Goal: Task Accomplishment & Management: Use online tool/utility

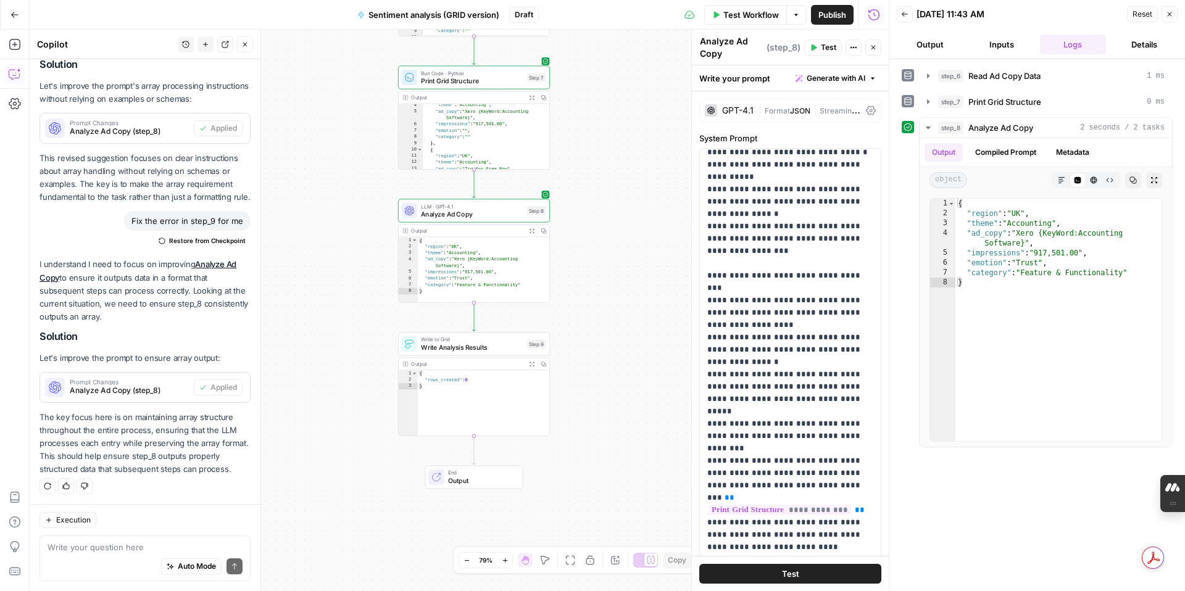
scroll to position [1124, 0]
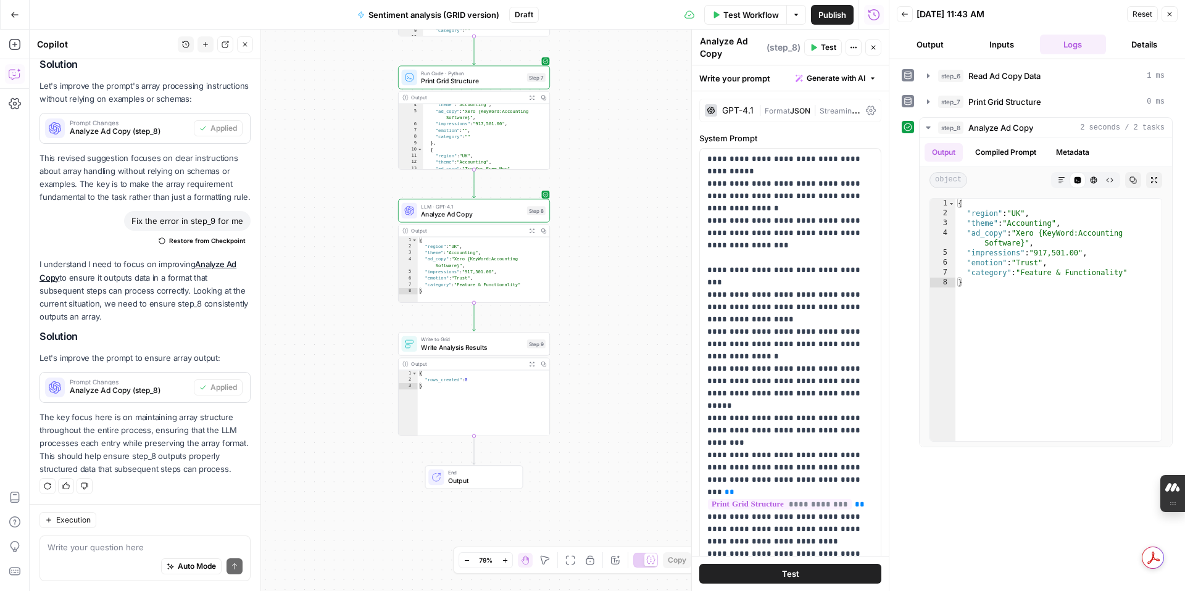
click at [795, 573] on span "Test" at bounding box center [790, 574] width 17 height 12
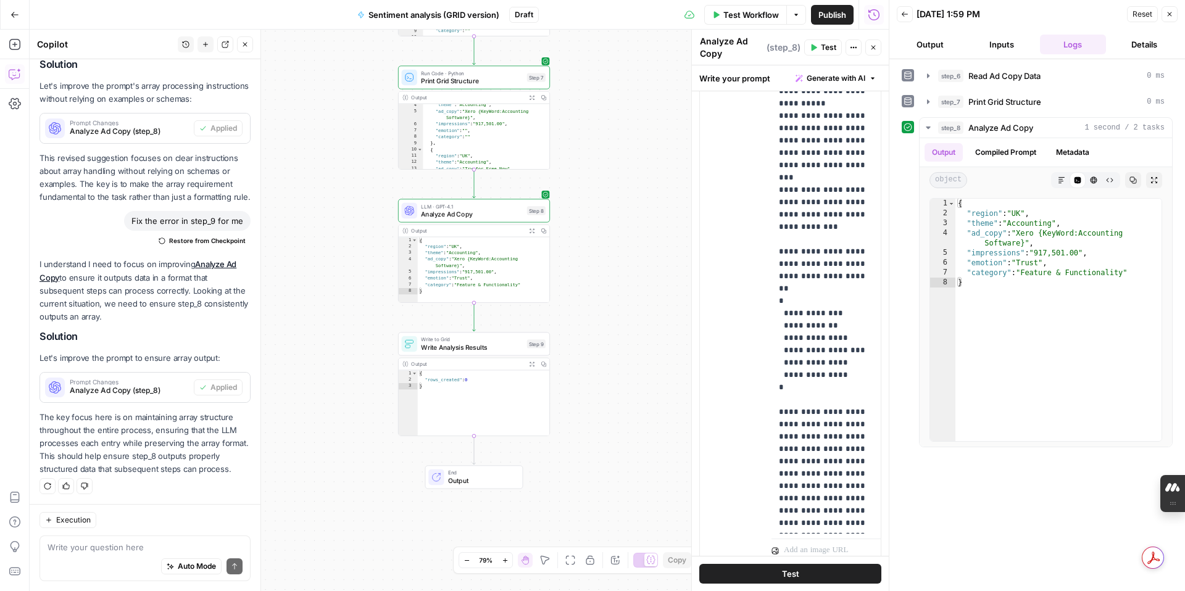
scroll to position [691, 0]
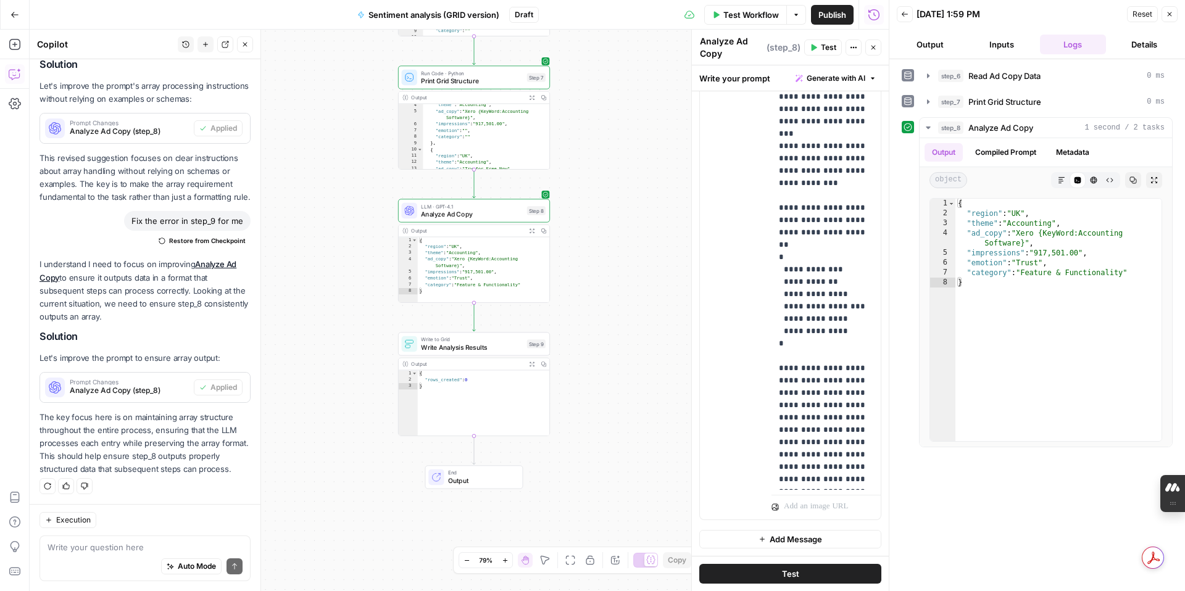
click at [746, 12] on span "Test Workflow" at bounding box center [751, 15] width 56 height 12
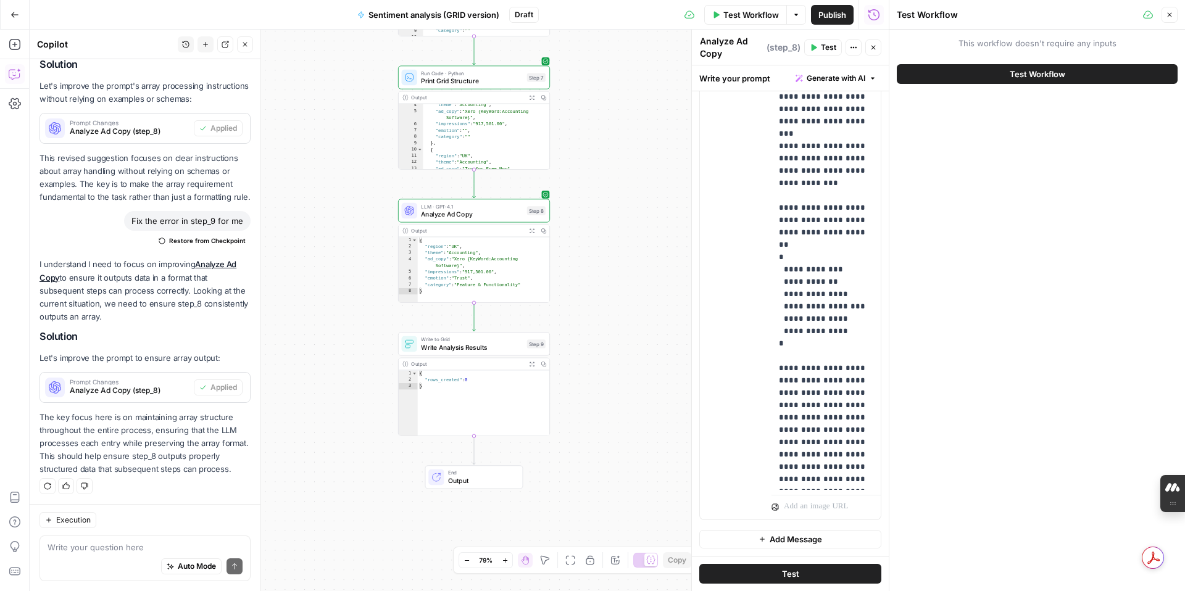
click at [952, 75] on button "Test Workflow" at bounding box center [1037, 74] width 281 height 20
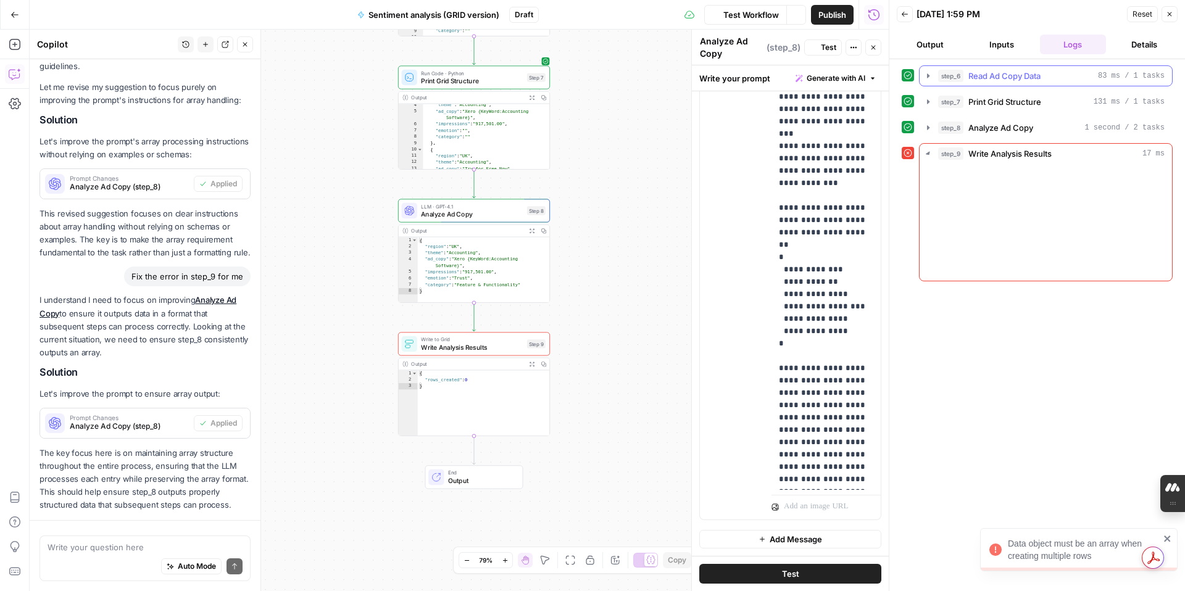
scroll to position [2667, 0]
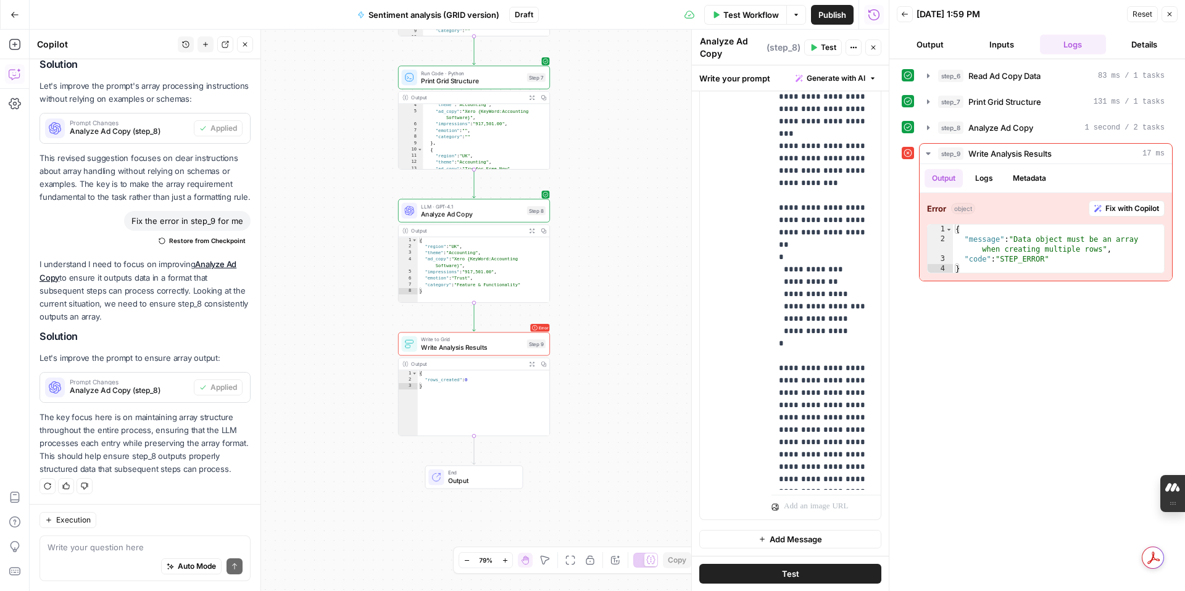
click at [1170, 14] on icon "button" at bounding box center [1169, 13] width 7 height 7
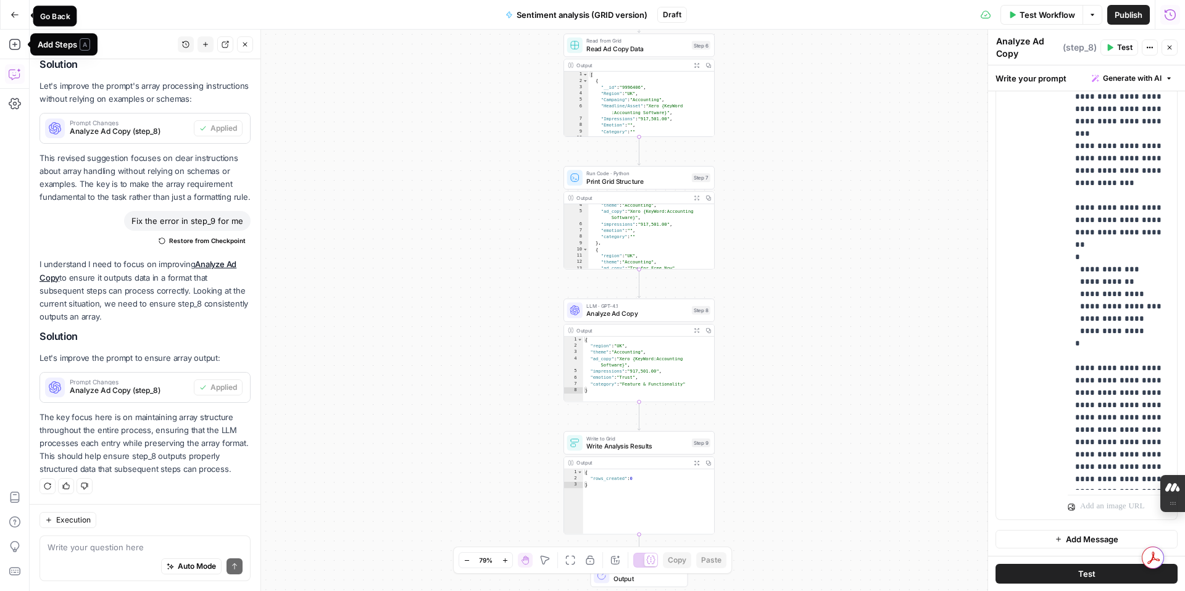
click at [12, 16] on icon "button" at bounding box center [14, 14] width 9 height 9
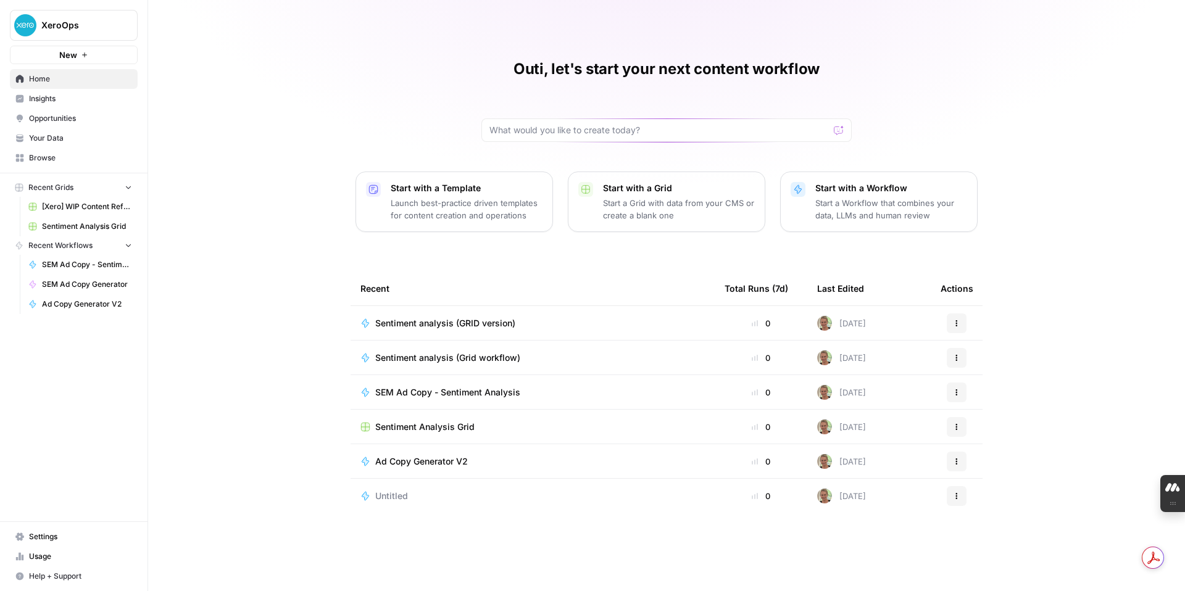
click at [848, 200] on p "Start a Workflow that combines your data, LLMs and human review" at bounding box center [891, 209] width 152 height 25
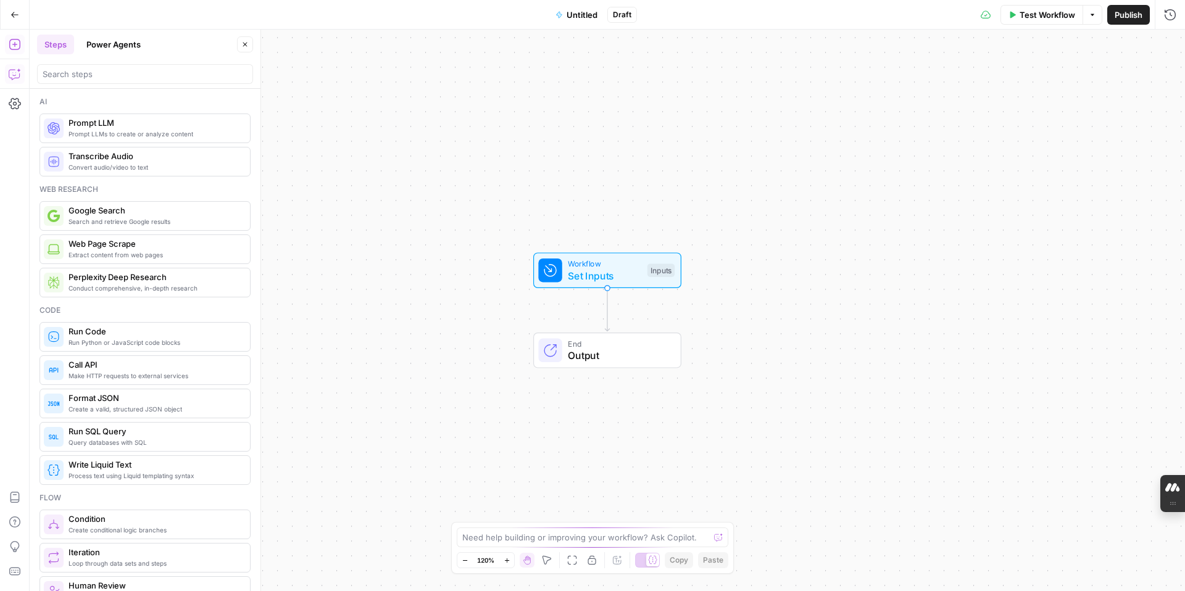
click at [14, 76] on icon "button" at bounding box center [15, 74] width 12 height 12
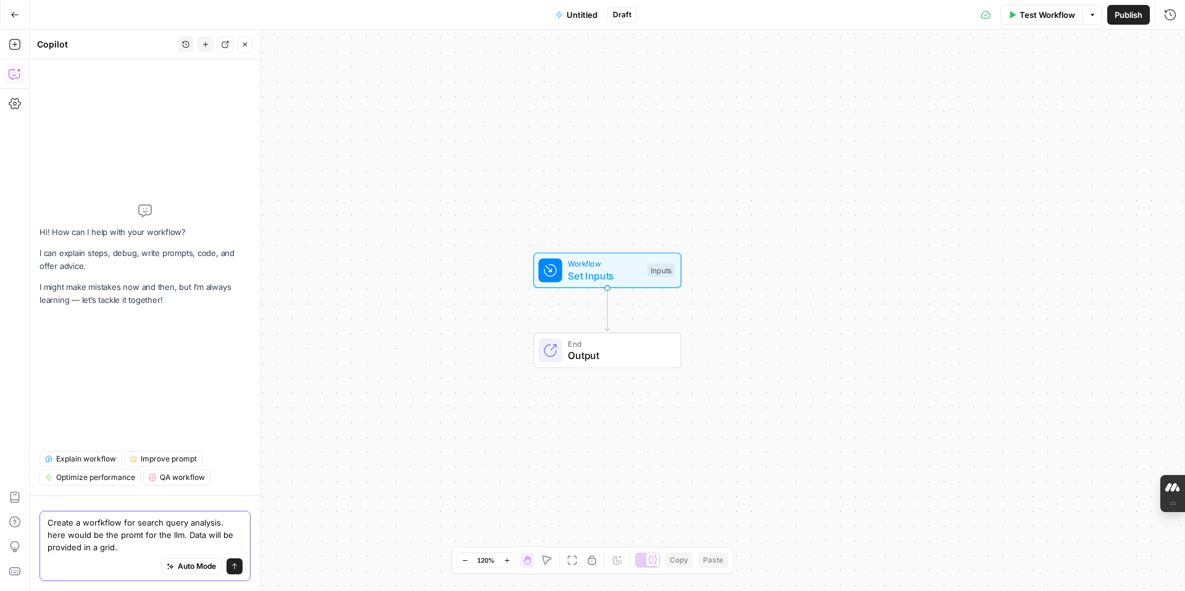
drag, startPoint x: 226, startPoint y: 523, endPoint x: 162, endPoint y: 539, distance: 65.7
click at [162, 539] on textarea "Create a worfkflow for search query analysis. here would be the promt for the l…" at bounding box center [145, 535] width 195 height 37
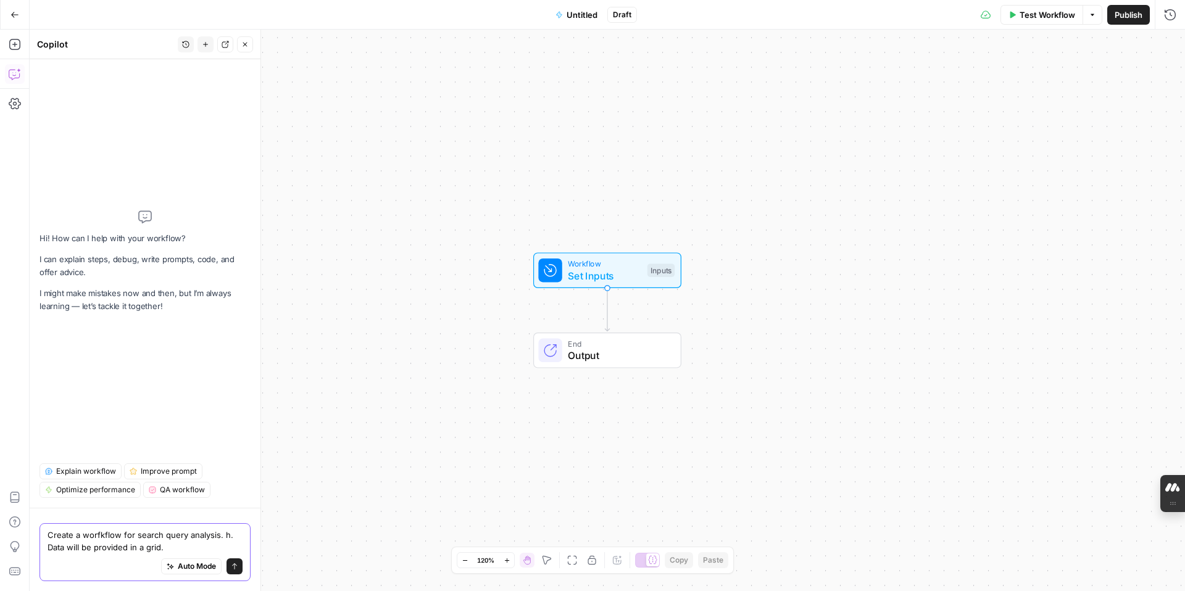
click at [170, 547] on textarea "Create a worfkflow for search query analysis. h. Data will be provided in a gri…" at bounding box center [145, 541] width 195 height 25
paste textarea "ere would be the promt for the llm"
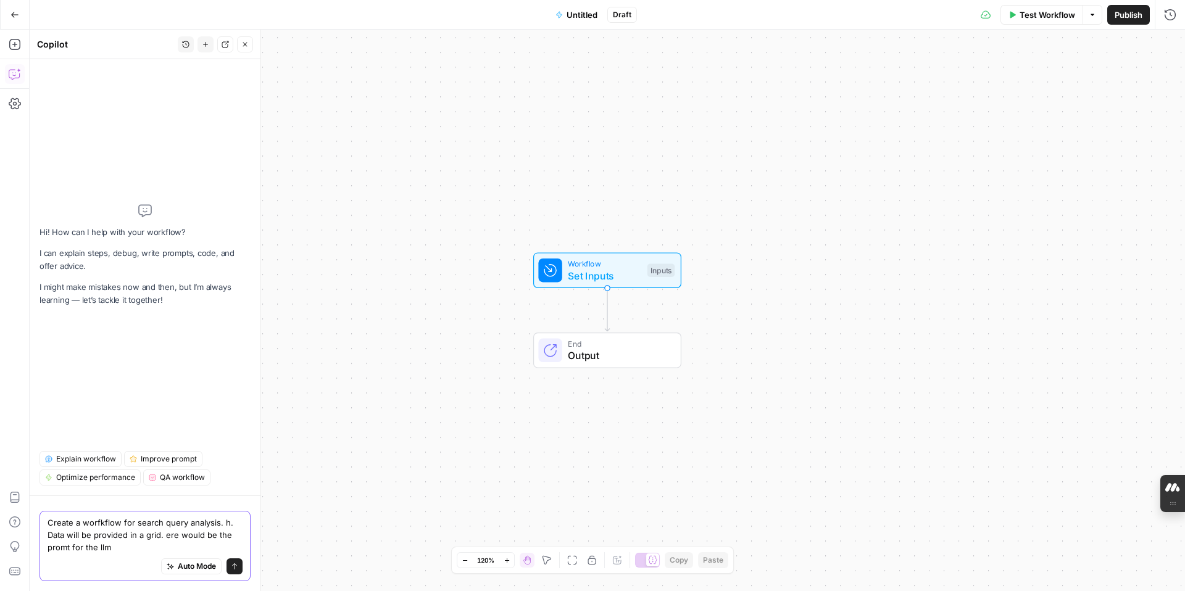
click at [166, 539] on textarea "Create a worfkflow for search query analysis. h. Data will be provided in a gri…" at bounding box center [145, 535] width 195 height 37
click at [230, 524] on textarea "Create a worfkflow for search query analysis. h. Data will be provided in a gri…" at bounding box center [145, 535] width 195 height 37
click at [90, 551] on textarea "Create a worfkflow for search query analysis. Data will be provided in a grid. …" at bounding box center [145, 535] width 195 height 37
paste textarea "ere would be the promt for the llm"
type textarea "Create a worfkflow for search query analysis. Data will be provided in a grid. …"
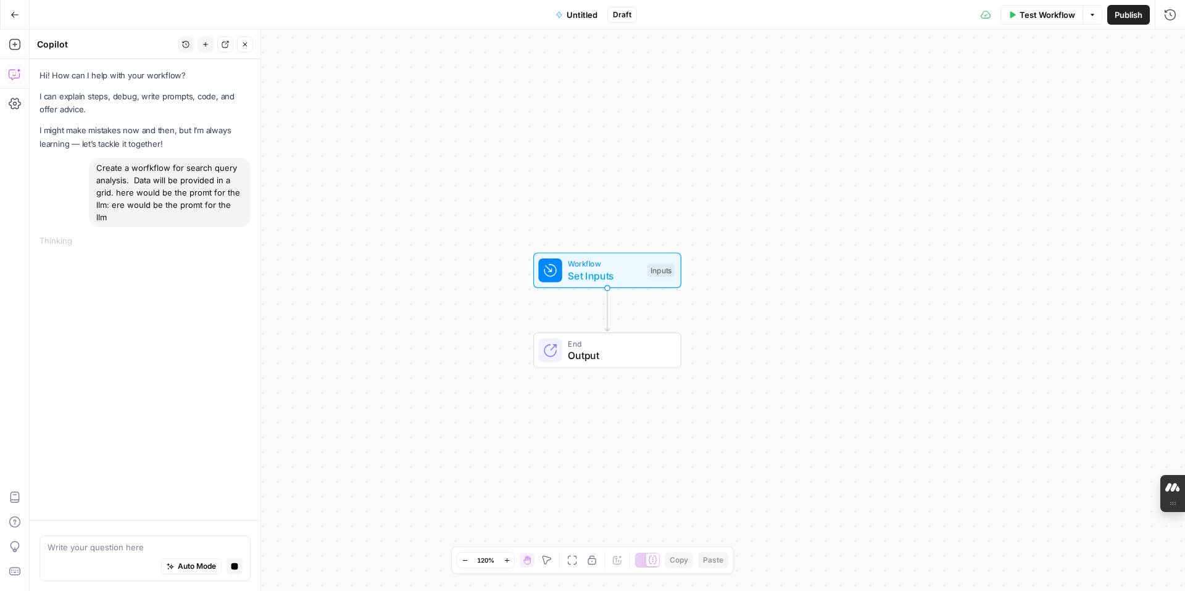
click at [196, 202] on div "Create a worfkflow for search query analysis. Data will be provided in a grid. …" at bounding box center [170, 192] width 162 height 69
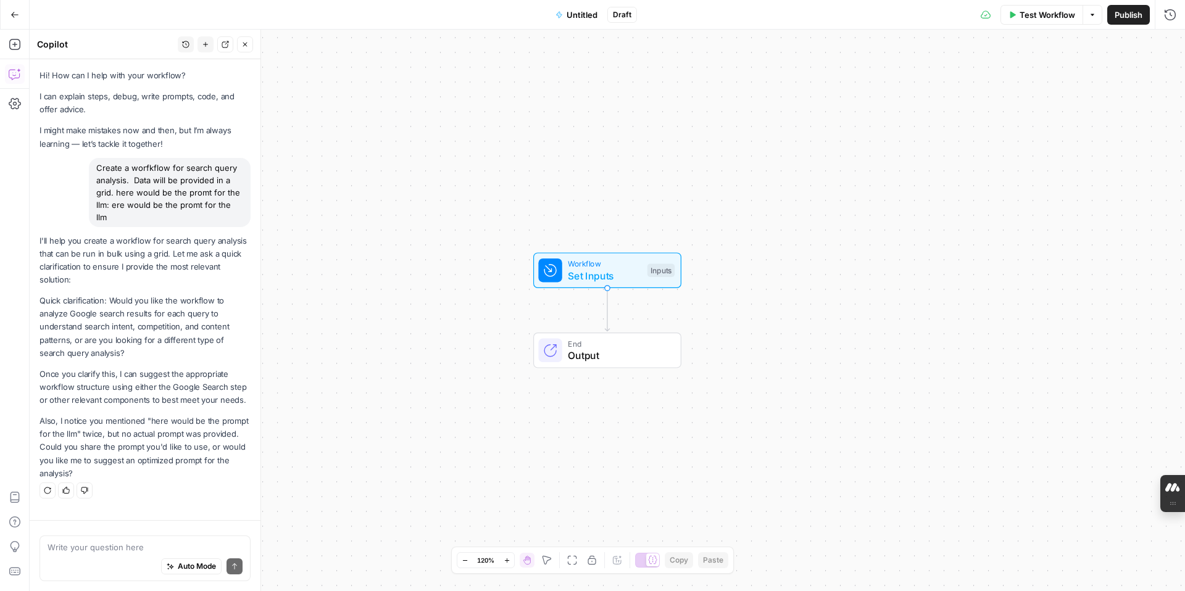
click at [162, 546] on div "Auto Mode will automatically modify and execute the workflow" at bounding box center [190, 535] width 181 height 25
click at [74, 551] on textarea at bounding box center [145, 547] width 195 height 12
click at [162, 547] on textarea "here is the promnt:" at bounding box center [145, 547] width 195 height 12
paste textarea "Prompt for Search Term Analysis "Perform a weekly analysis of the provided sear…"
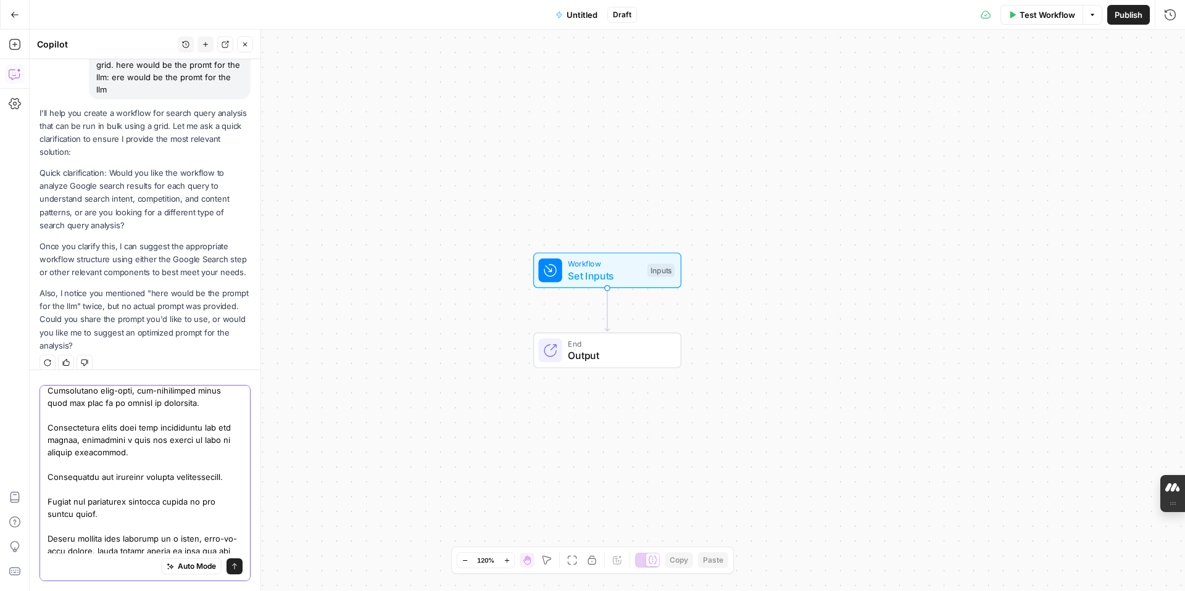
type textarea "here is the promnt: Prompt for Search Term Analysis "Perform a weekly analysis …"
click at [233, 566] on icon "submit" at bounding box center [234, 566] width 7 height 7
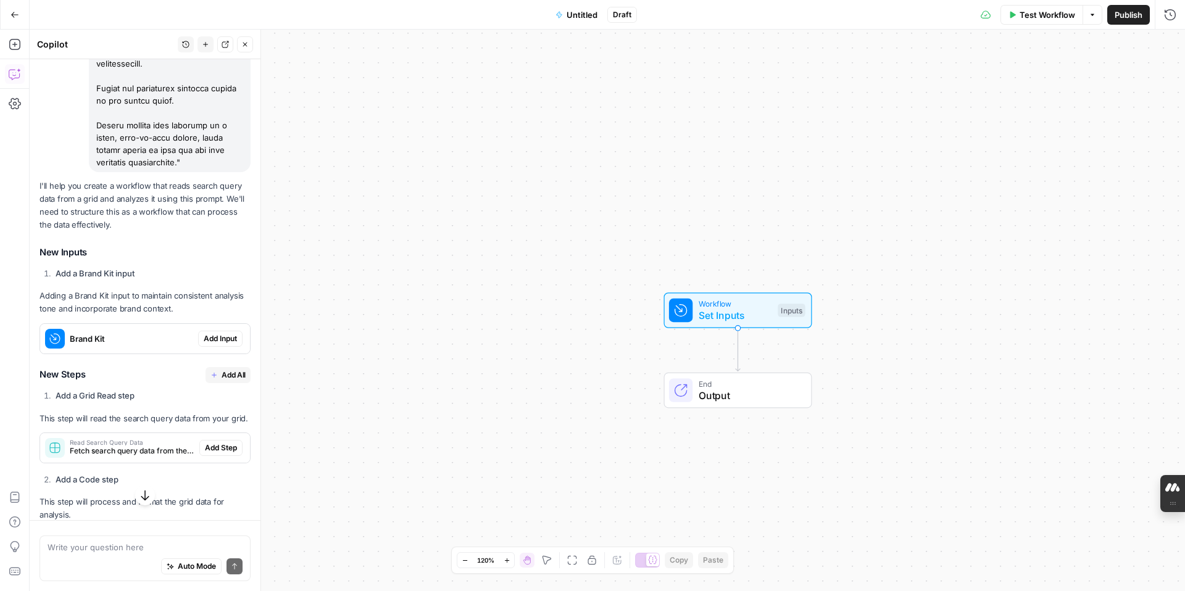
scroll to position [961, 0]
click at [208, 337] on span "Add Input" at bounding box center [220, 342] width 33 height 11
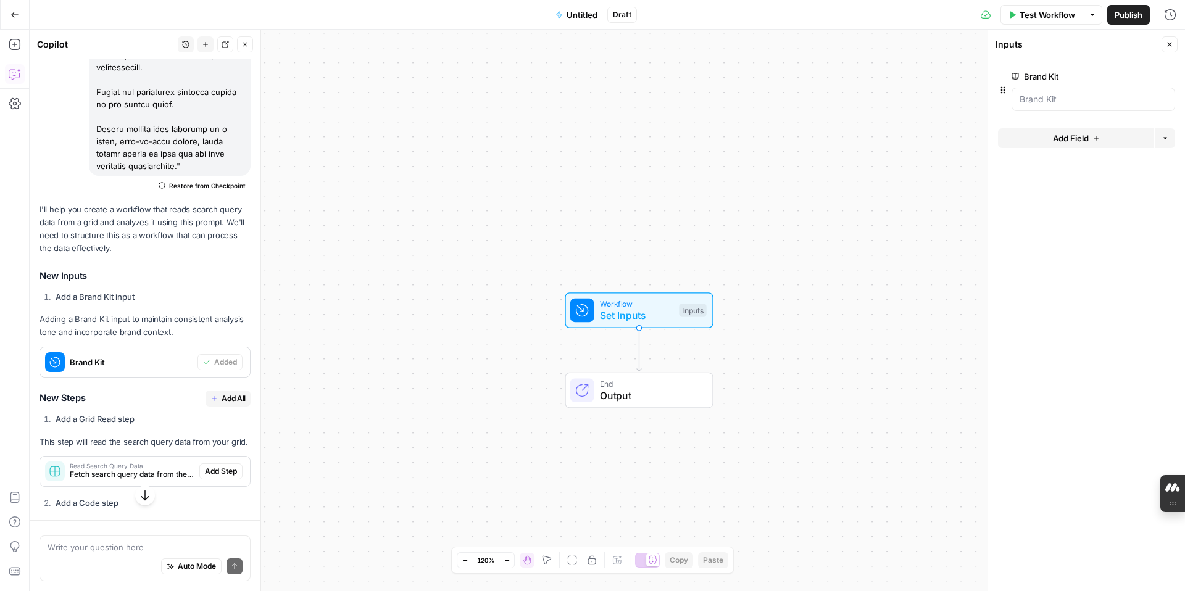
click at [222, 393] on span "Add All" at bounding box center [234, 398] width 24 height 11
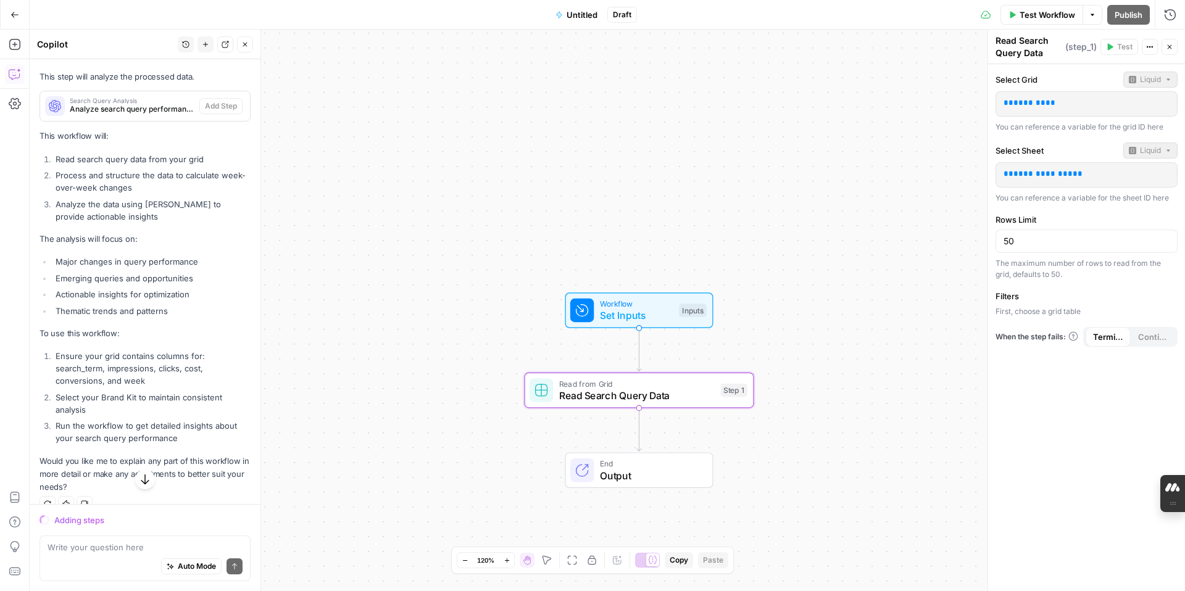
scroll to position [1486, 0]
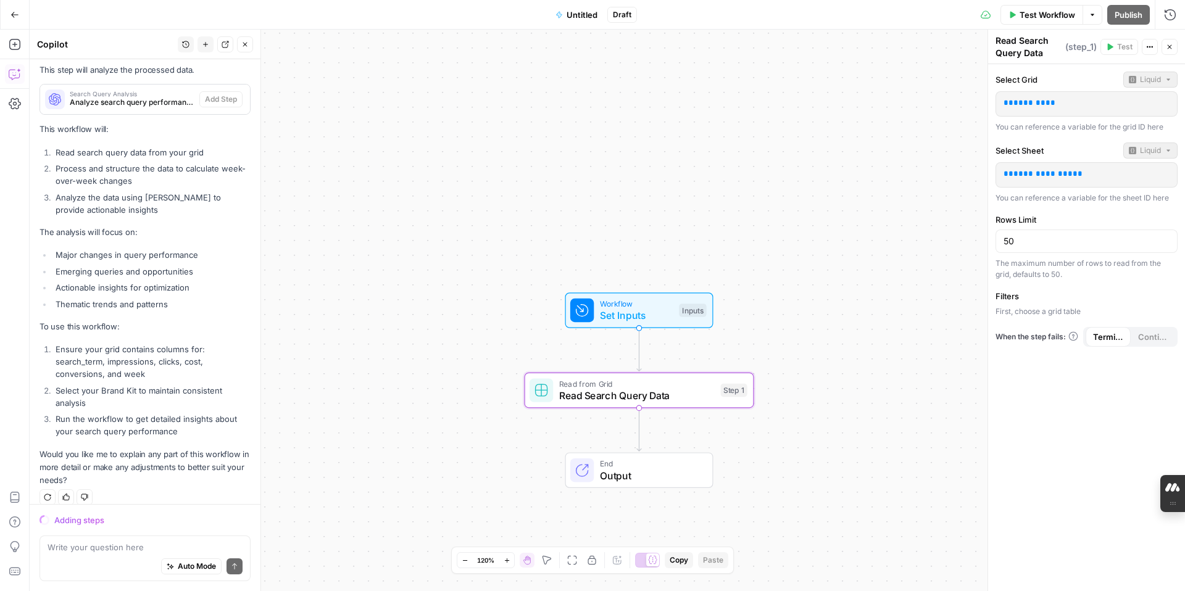
click at [575, 13] on span "Untitled" at bounding box center [582, 15] width 31 height 12
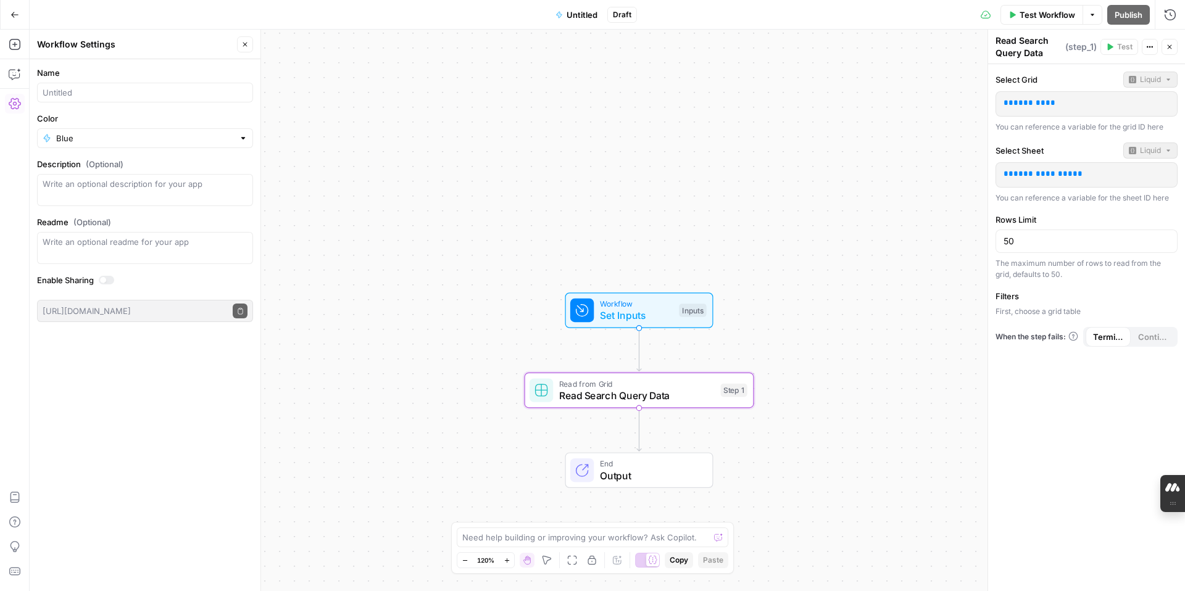
click at [567, 14] on span "Untitled" at bounding box center [582, 15] width 31 height 12
click at [143, 94] on input "Name" at bounding box center [145, 92] width 205 height 12
type input "Search Query Analysis"
click at [13, 13] on icon "button" at bounding box center [14, 15] width 7 height 6
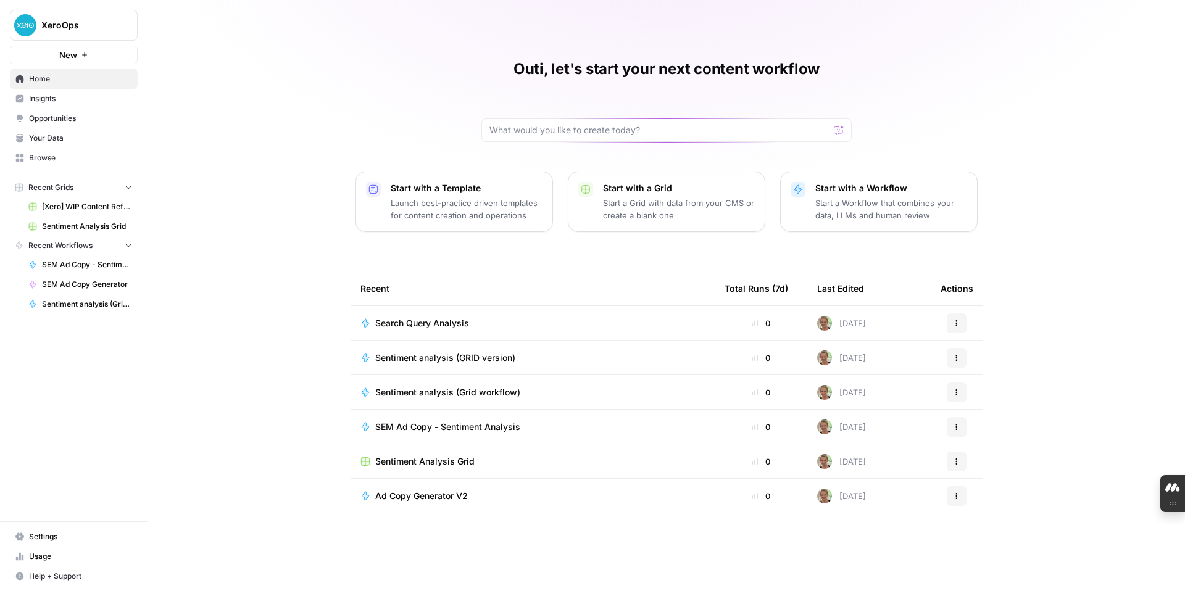
click at [448, 322] on span "Search Query Analysis" at bounding box center [422, 323] width 94 height 12
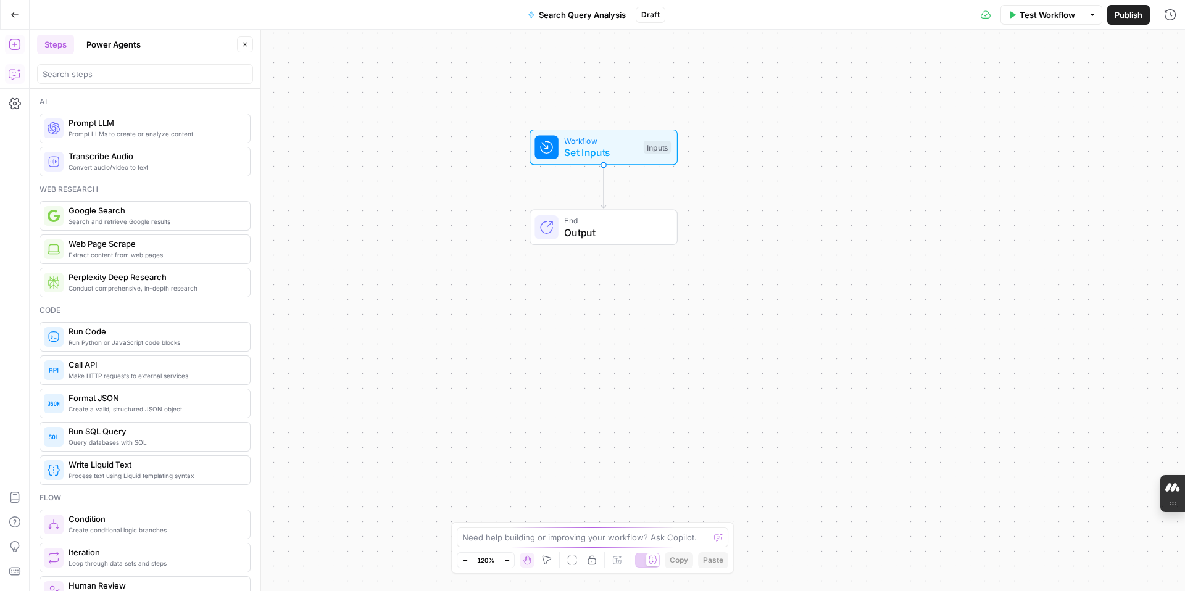
click at [16, 77] on icon "button" at bounding box center [15, 74] width 12 height 12
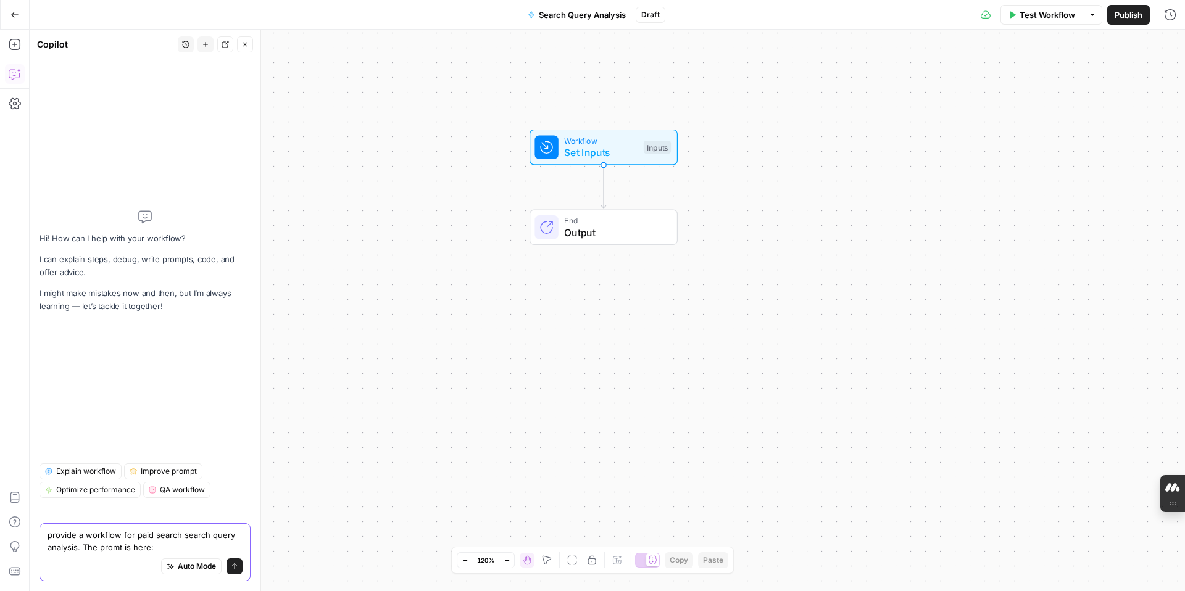
paste textarea "Prompt for Search Term Analysis "Perform a weekly analysis of the provided sear…"
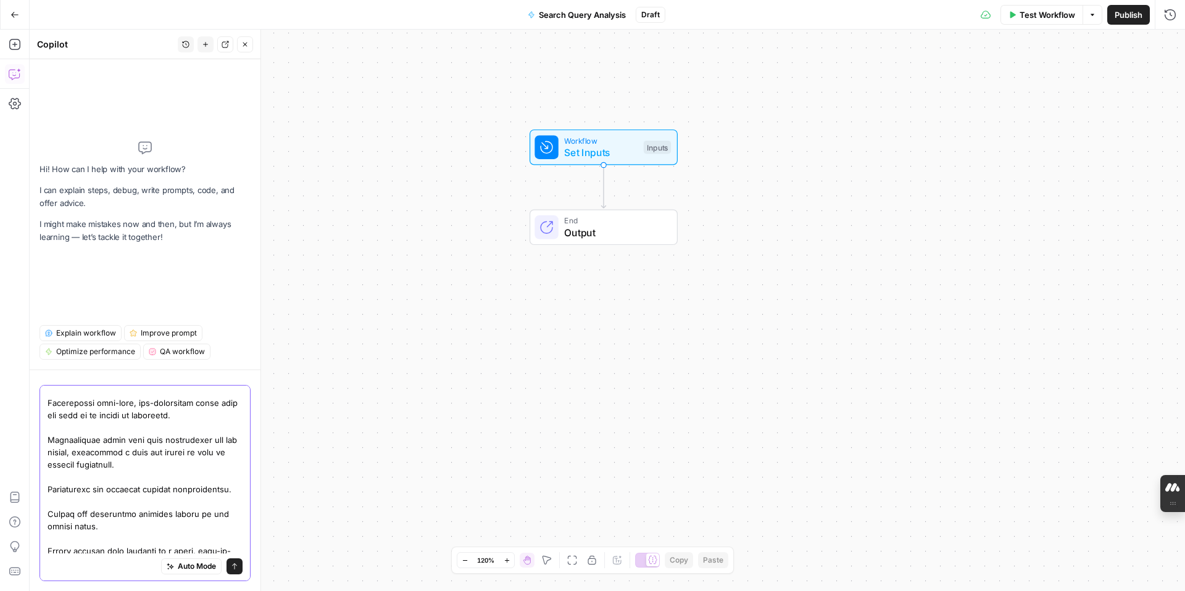
type textarea "provide a workflow for paid search search query analysis. The promt is here: Pr…"
click at [233, 567] on icon "submit" at bounding box center [234, 566] width 7 height 7
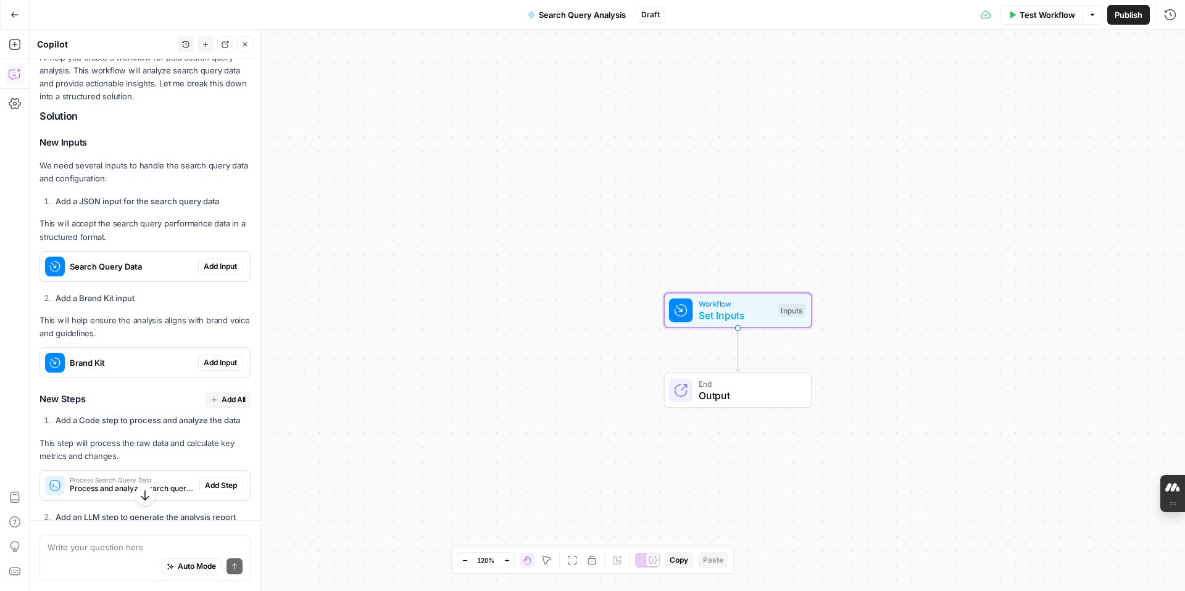
scroll to position [785, 0]
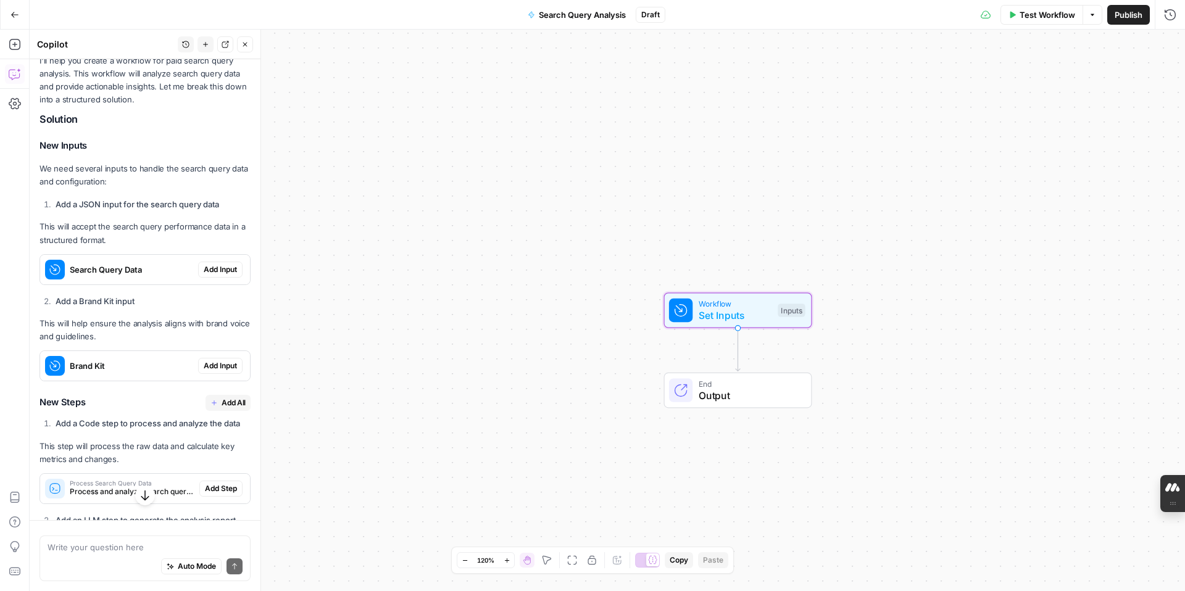
click at [218, 264] on span "Add Input" at bounding box center [220, 269] width 33 height 11
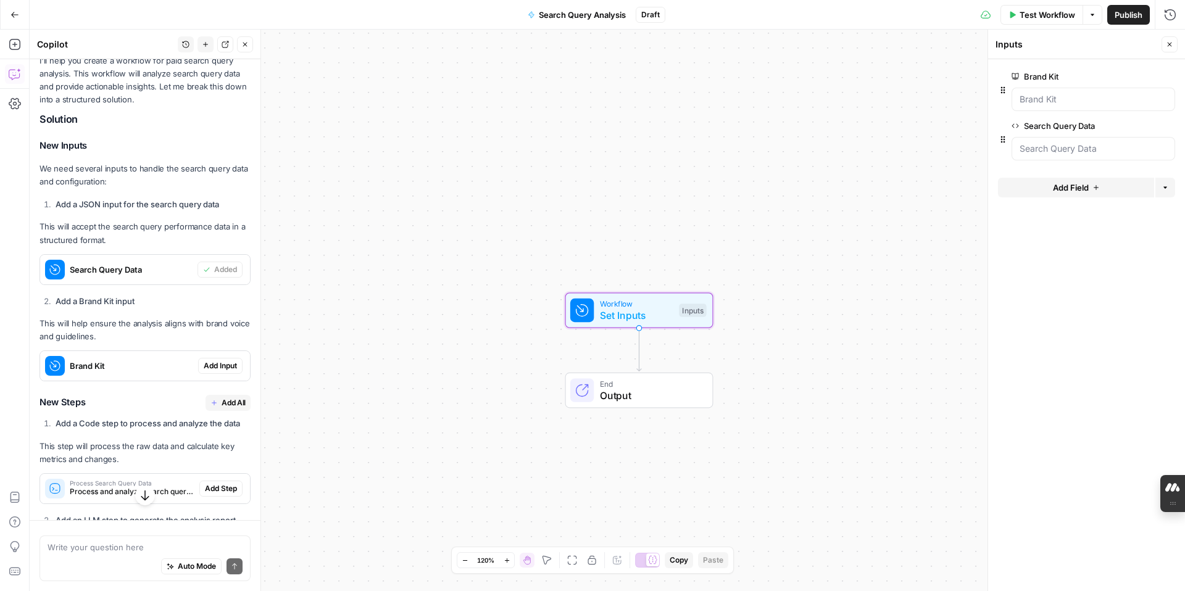
click at [228, 360] on span "Add Input" at bounding box center [220, 365] width 33 height 11
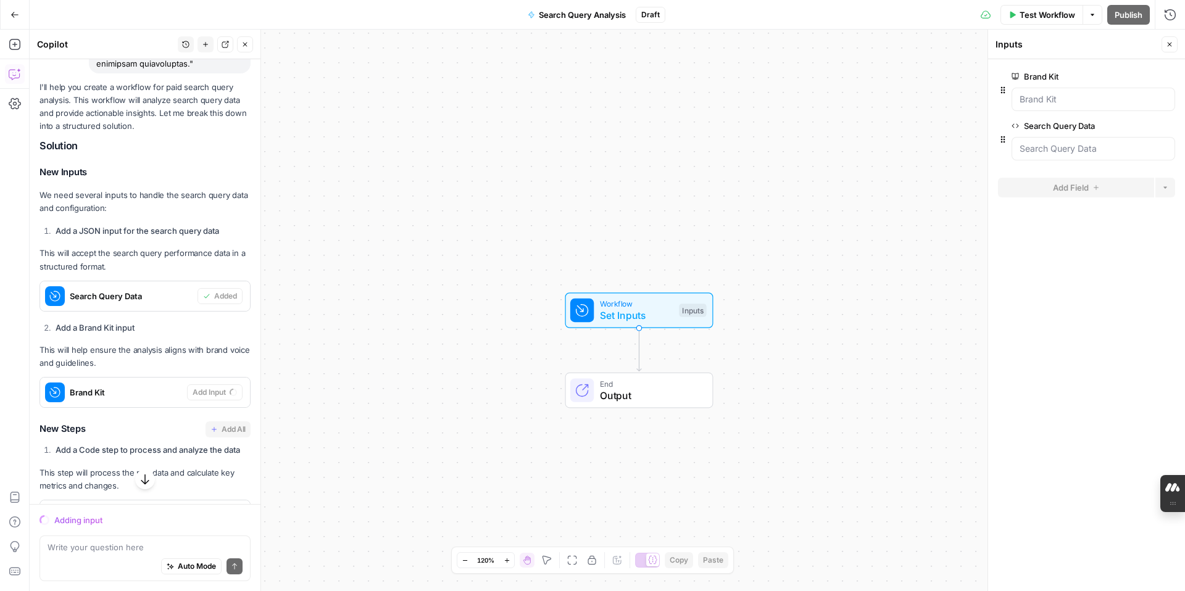
scroll to position [1352, 0]
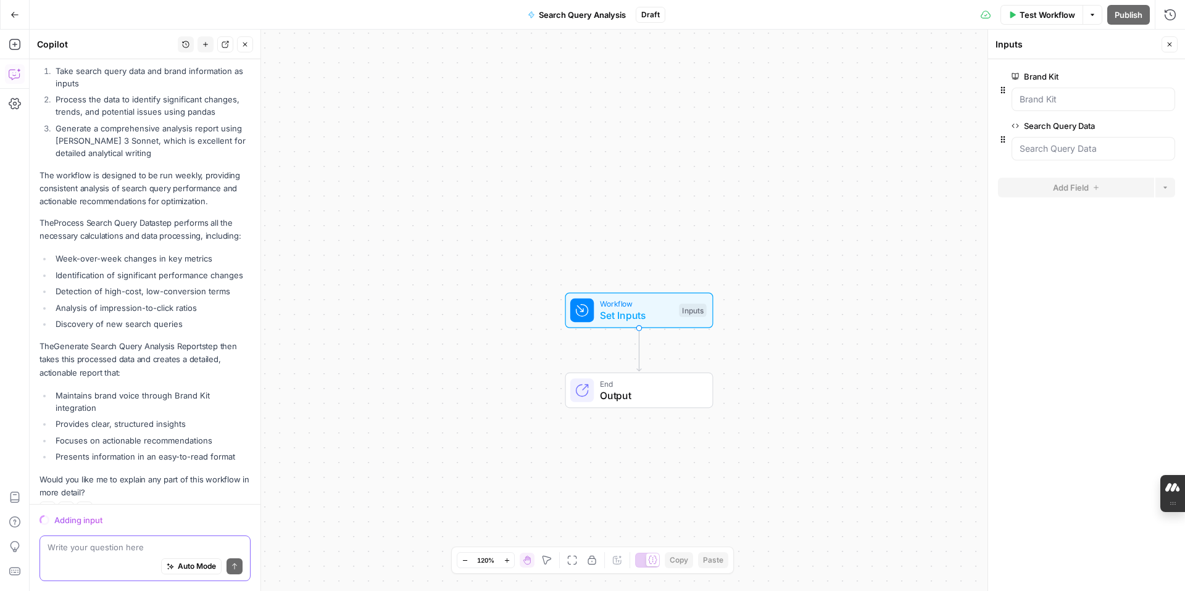
click at [104, 552] on textarea at bounding box center [145, 547] width 195 height 12
type textarea "what is taking so long?"
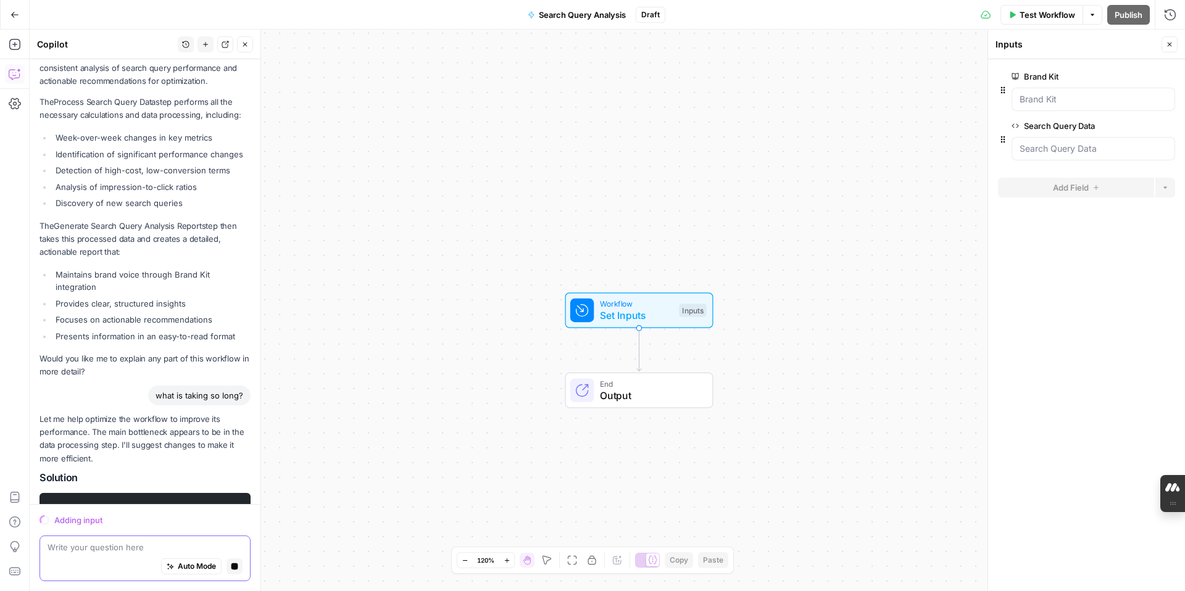
scroll to position [1462, 0]
click at [91, 501] on span "step_4" at bounding box center [144, 507] width 188 height 12
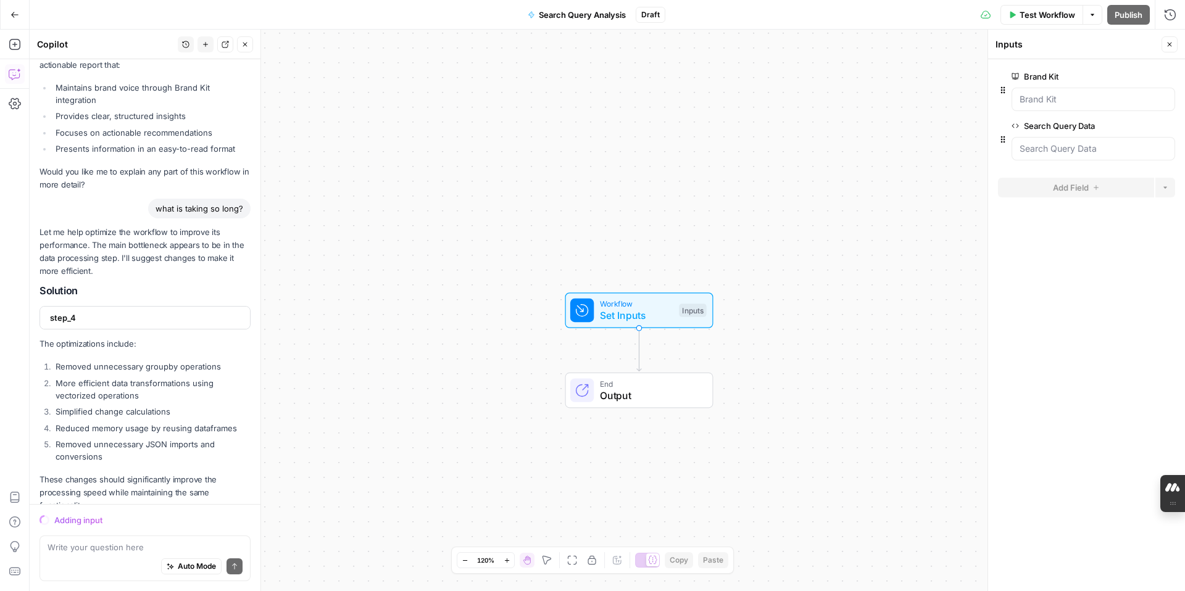
scroll to position [1655, 0]
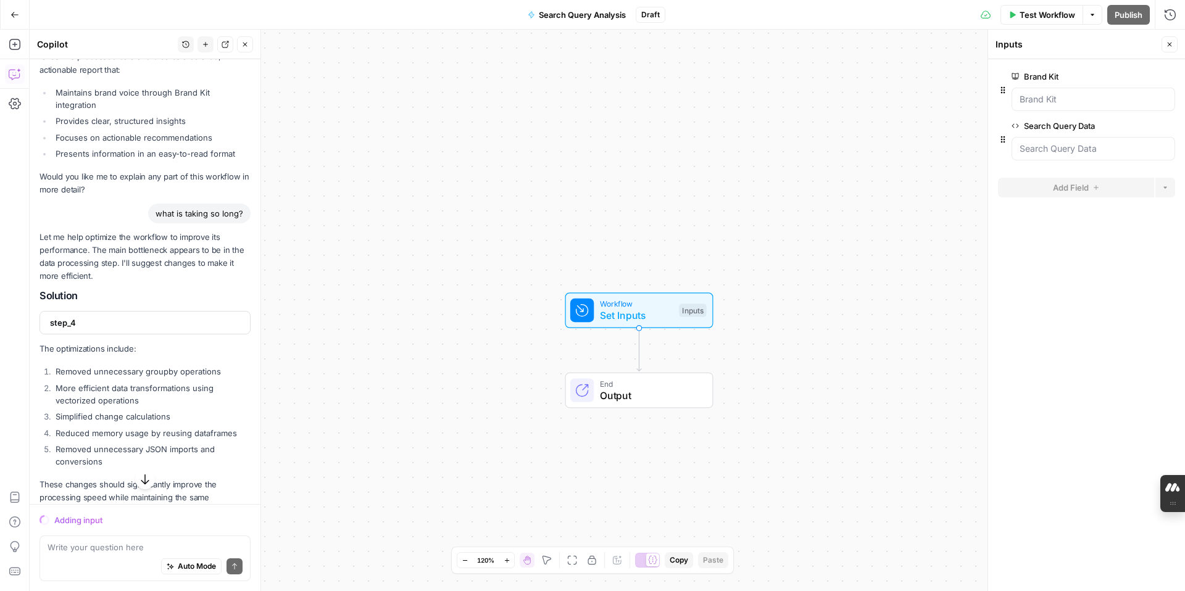
click at [81, 317] on span "step_4" at bounding box center [144, 323] width 188 height 12
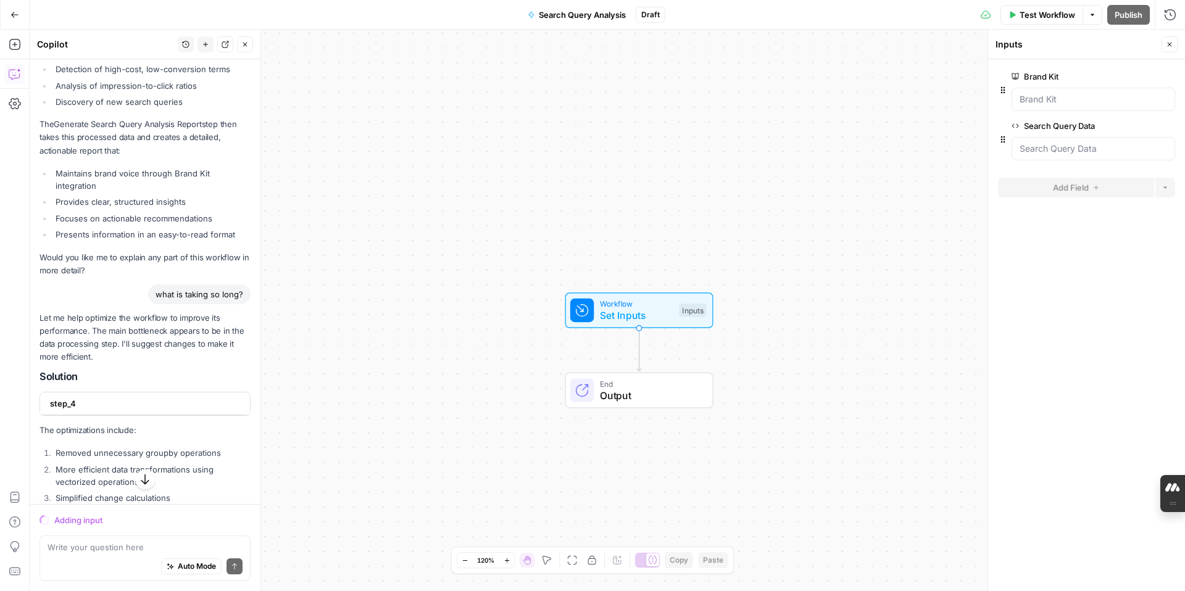
scroll to position [1674, 0]
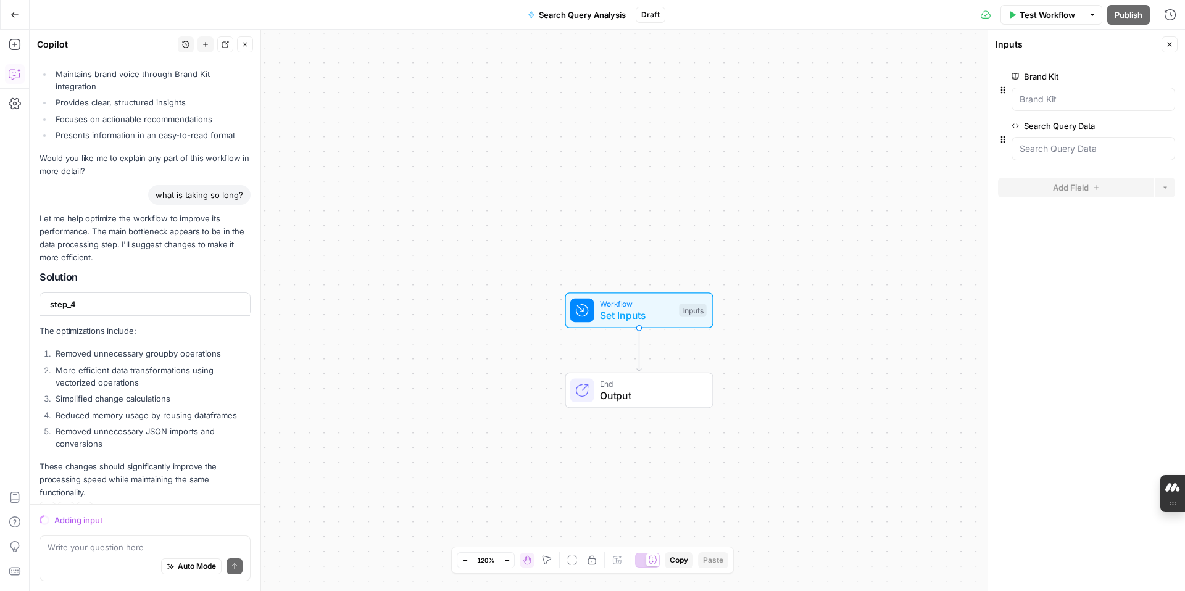
click at [59, 298] on span "step_4" at bounding box center [144, 304] width 188 height 12
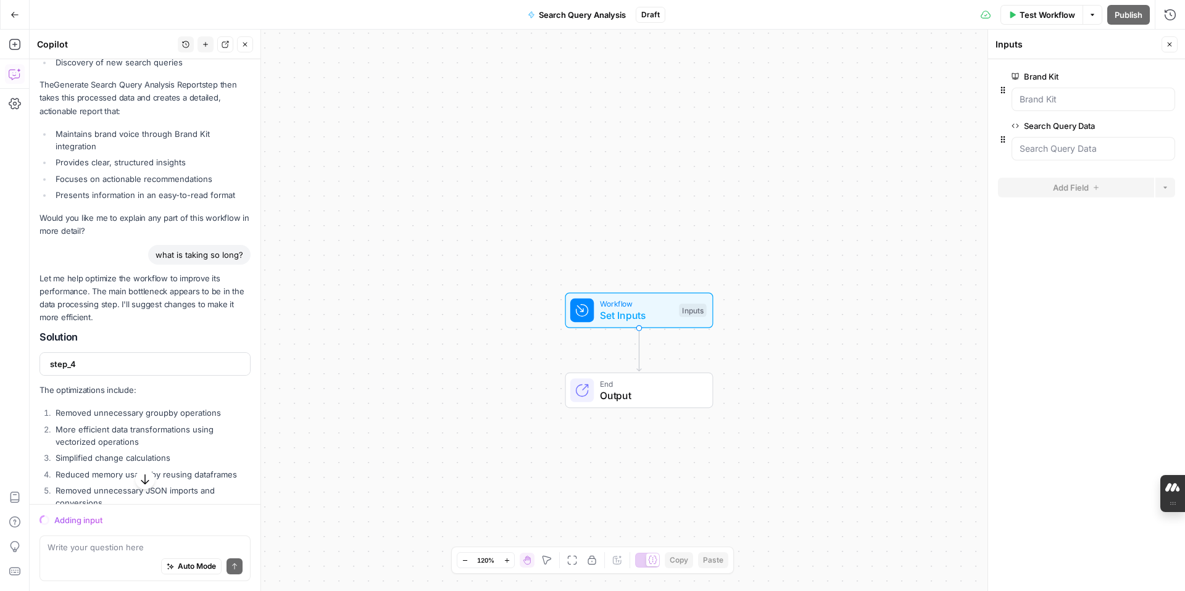
scroll to position [1673, 0]
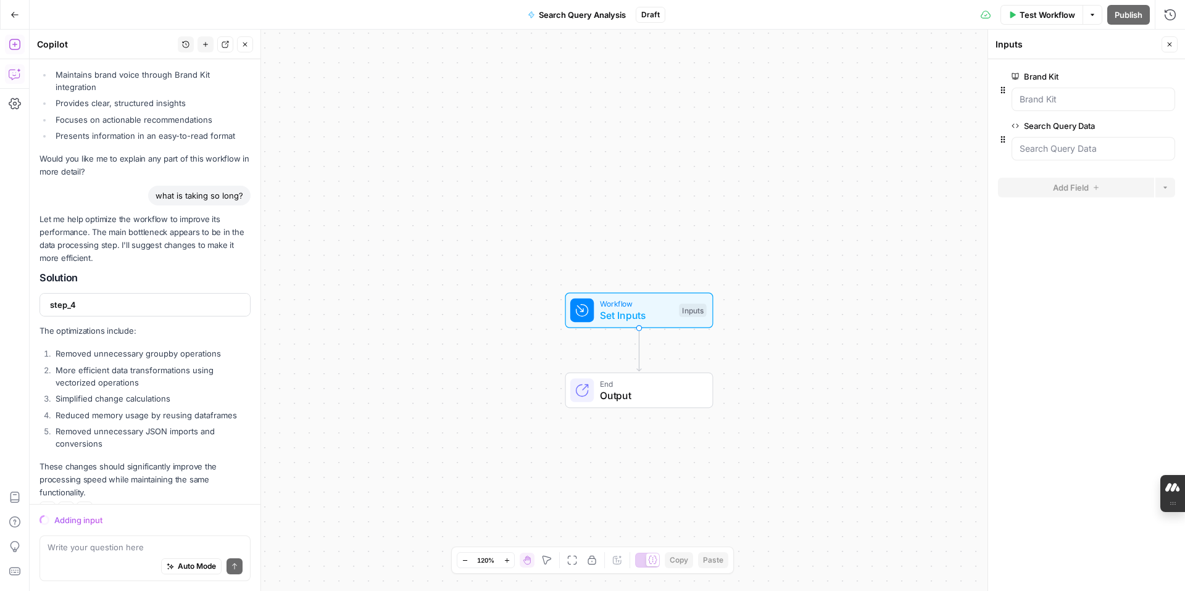
click at [12, 40] on icon "button" at bounding box center [15, 44] width 12 height 12
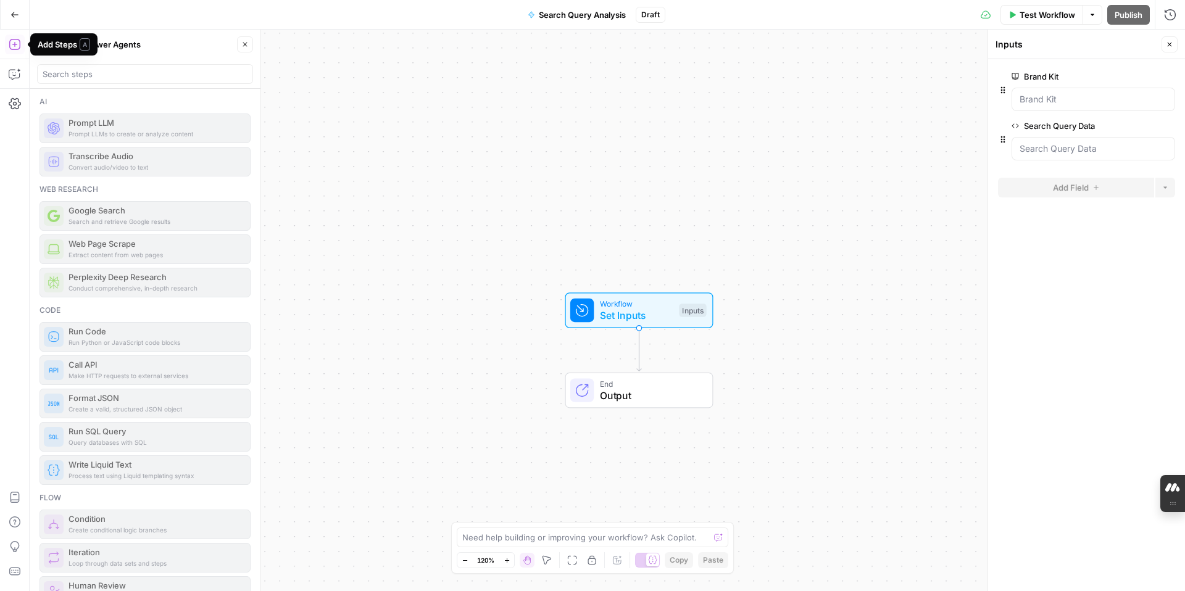
click at [15, 47] on icon "button" at bounding box center [15, 44] width 12 height 12
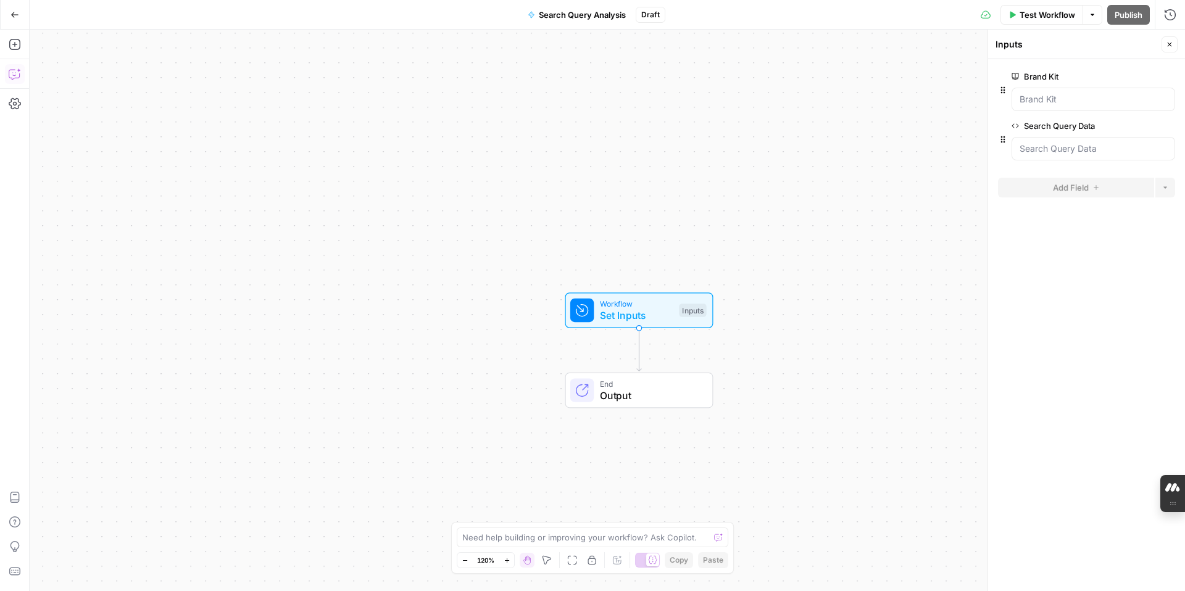
click at [14, 76] on icon "button" at bounding box center [15, 74] width 12 height 12
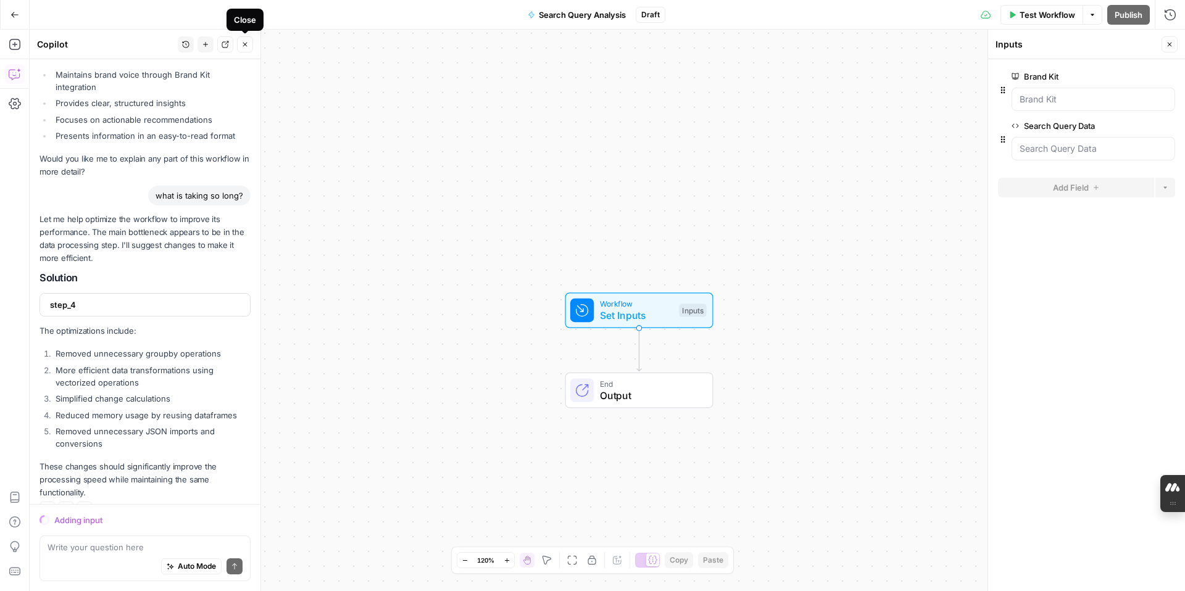
click at [248, 46] on icon "button" at bounding box center [244, 44] width 7 height 7
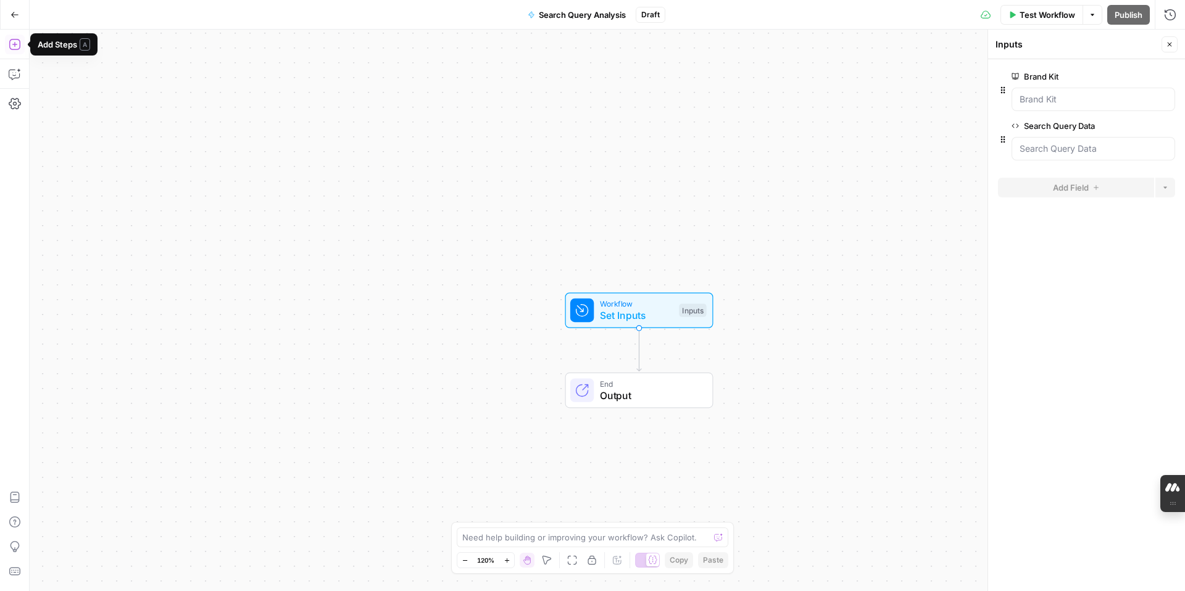
click at [17, 46] on icon "button" at bounding box center [15, 44] width 12 height 12
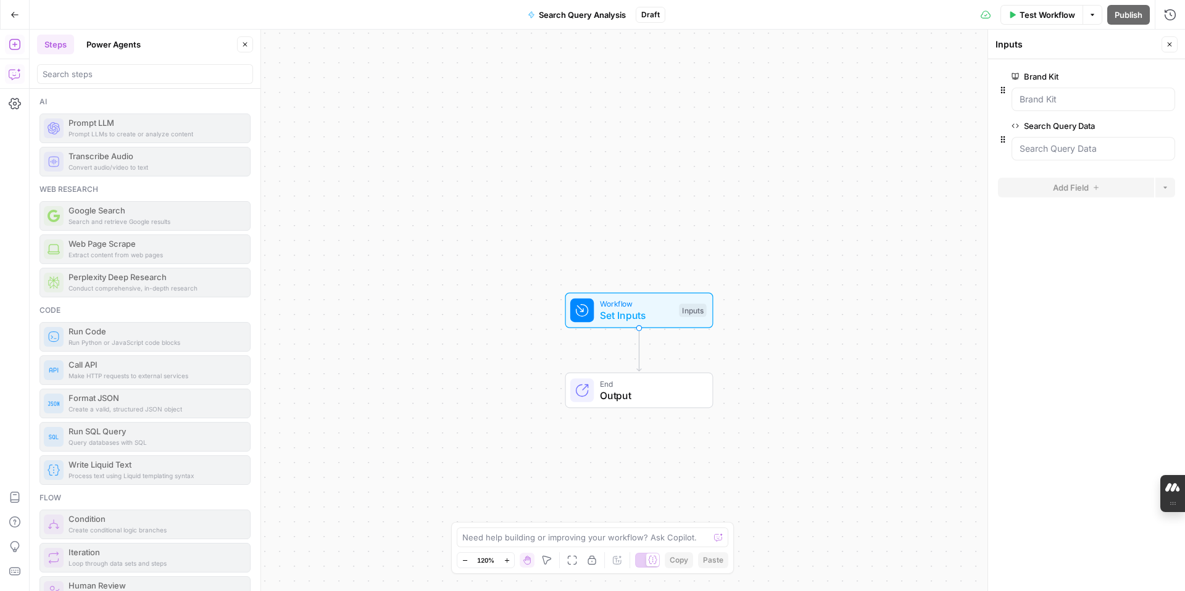
click at [11, 68] on icon "button" at bounding box center [15, 74] width 12 height 12
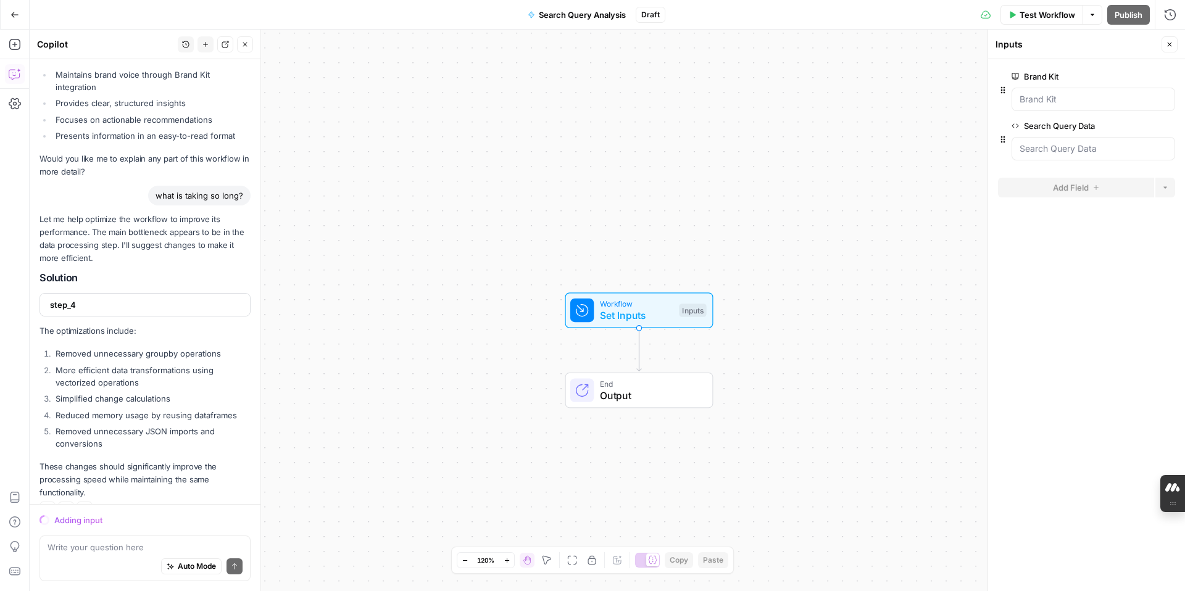
click at [100, 548] on textarea at bounding box center [145, 547] width 195 height 12
type textarea "help me build this workf"
drag, startPoint x: 148, startPoint y: 547, endPoint x: 49, endPoint y: 538, distance: 98.6
click at [49, 538] on div "help me build this workf help me build this workf Auto Mode Send" at bounding box center [145, 559] width 211 height 46
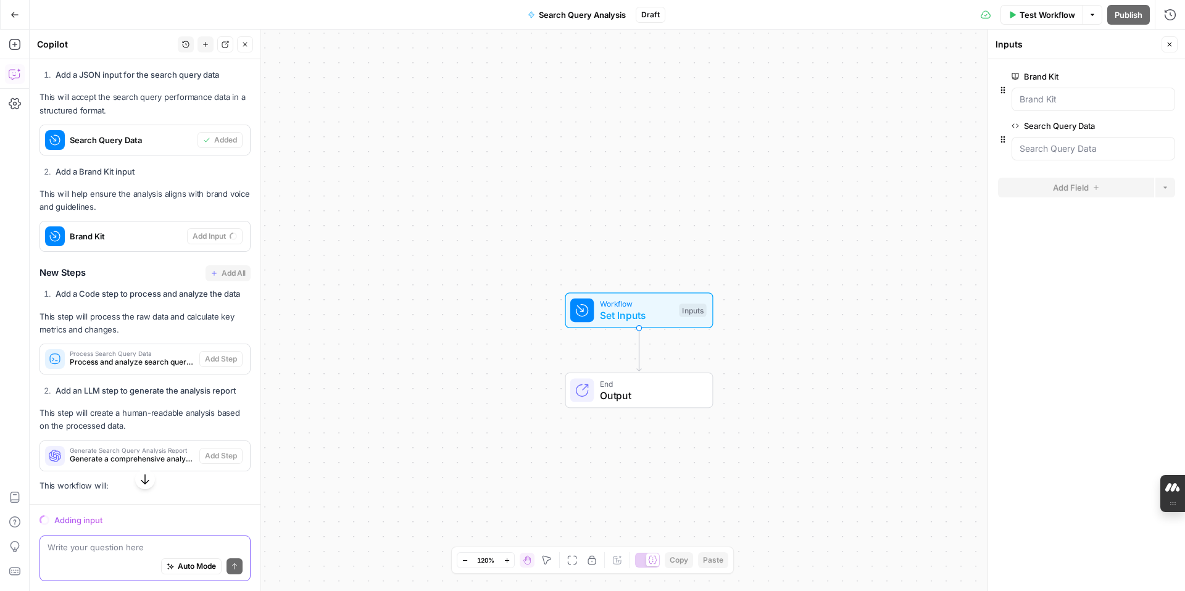
scroll to position [952, 0]
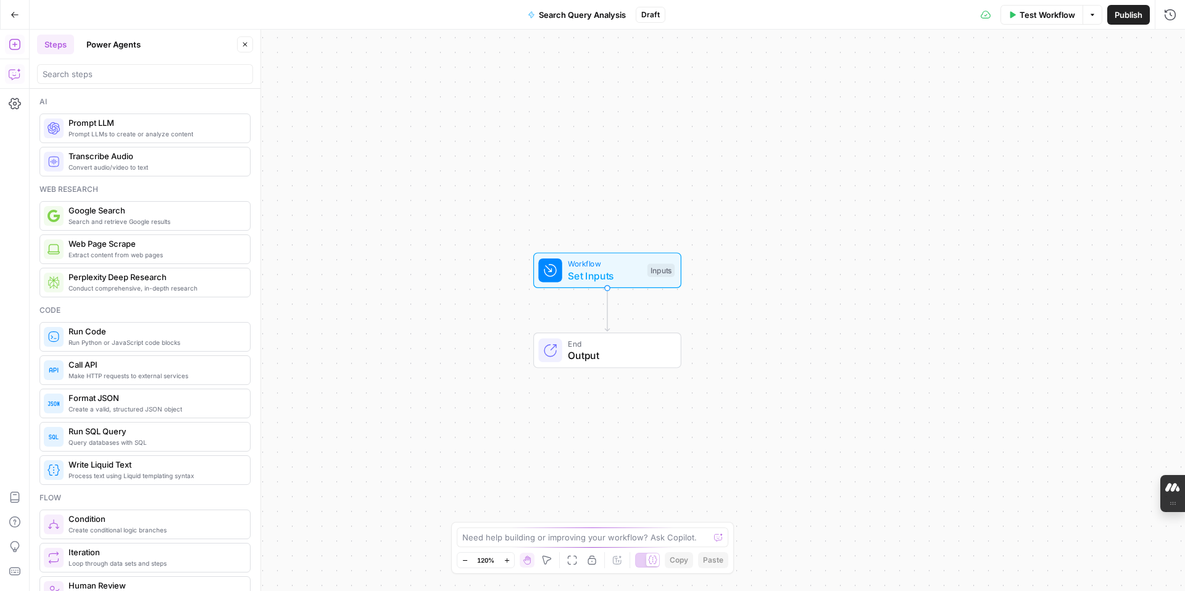
click at [15, 75] on icon "button" at bounding box center [13, 75] width 3 height 1
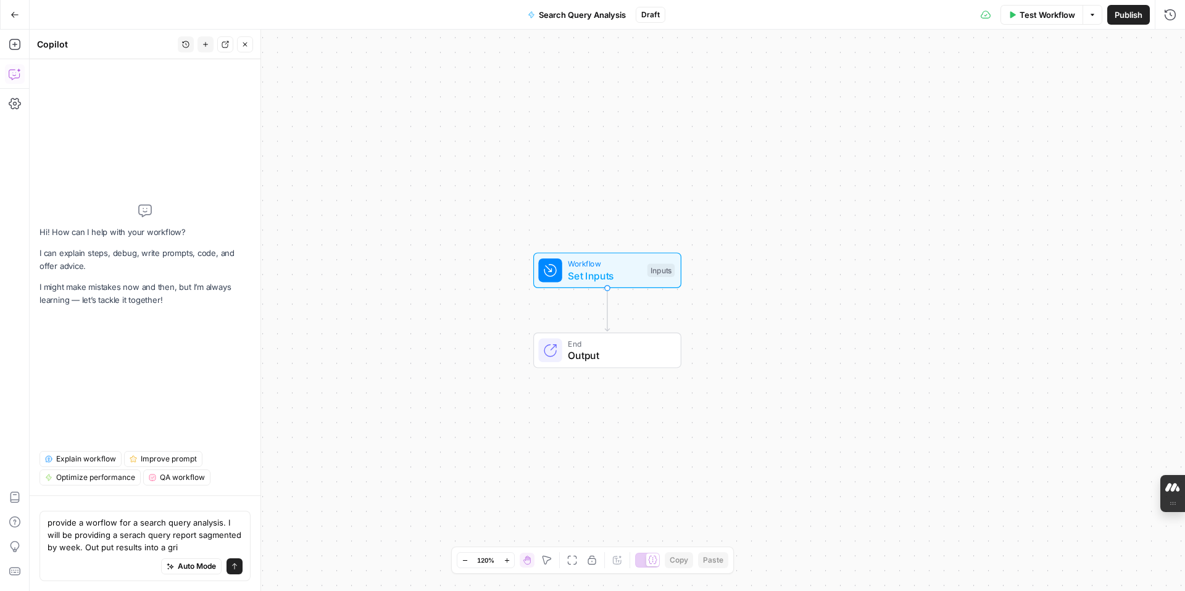
type textarea "provide a worflow for a search query analysis. I will be providing a serach que…"
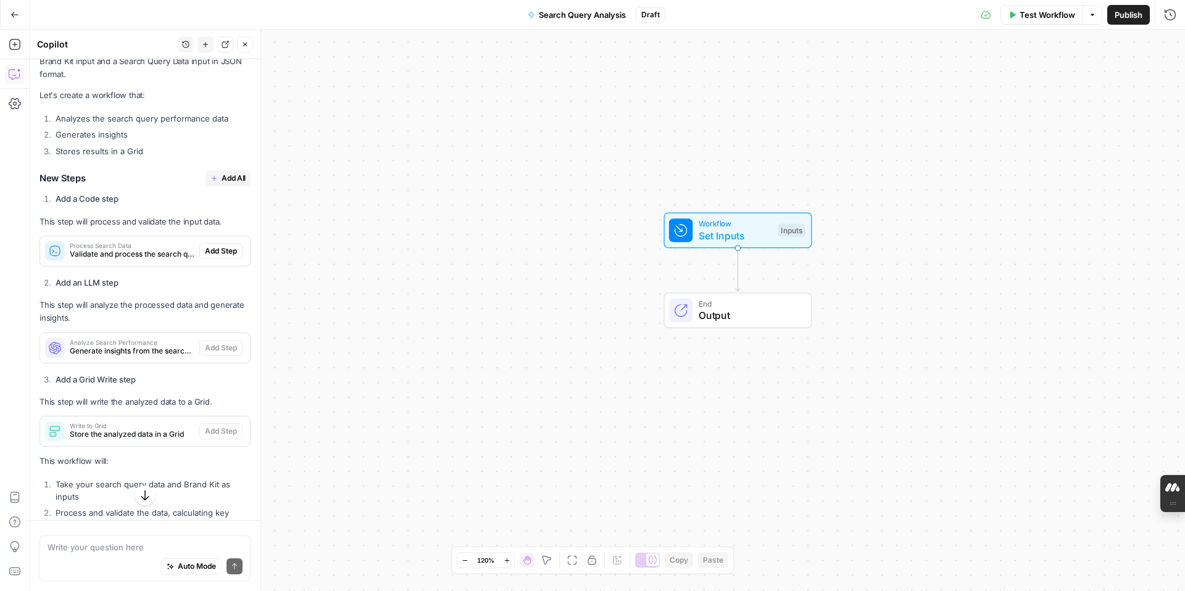
scroll to position [207, 0]
click at [227, 244] on span "Add Step" at bounding box center [221, 249] width 32 height 11
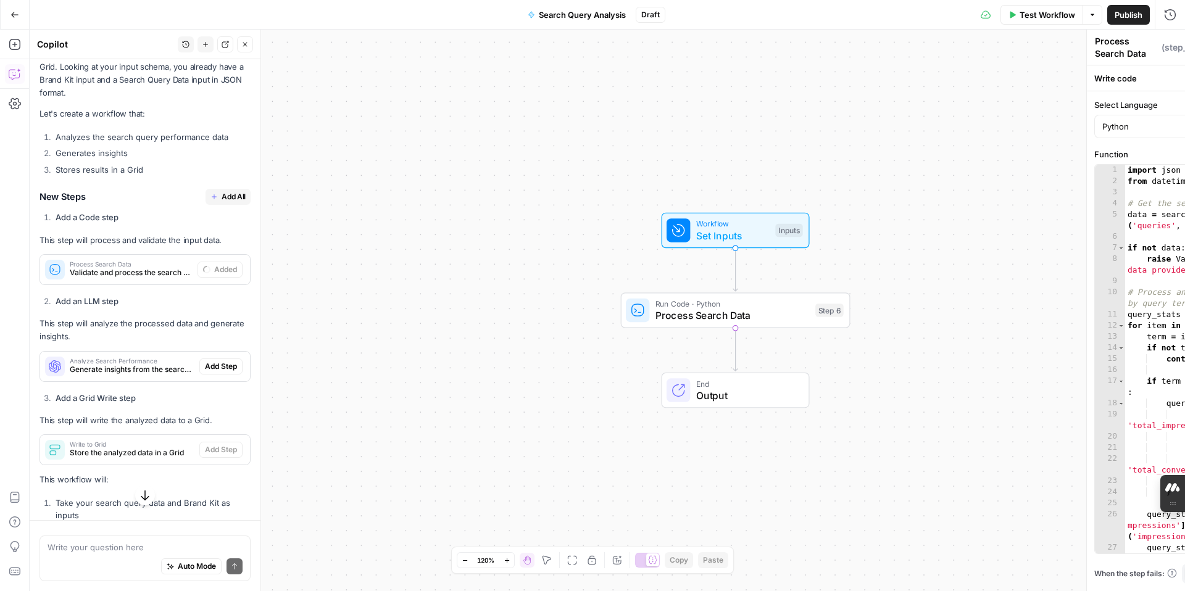
scroll to position [227, 0]
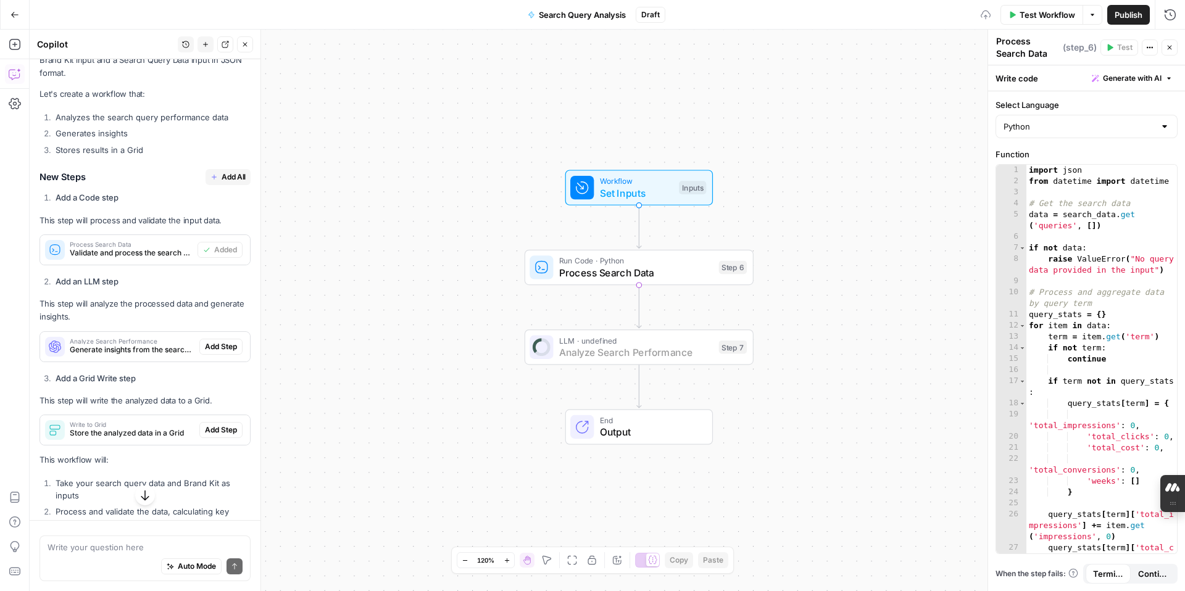
click at [226, 341] on span "Add Step" at bounding box center [221, 346] width 32 height 11
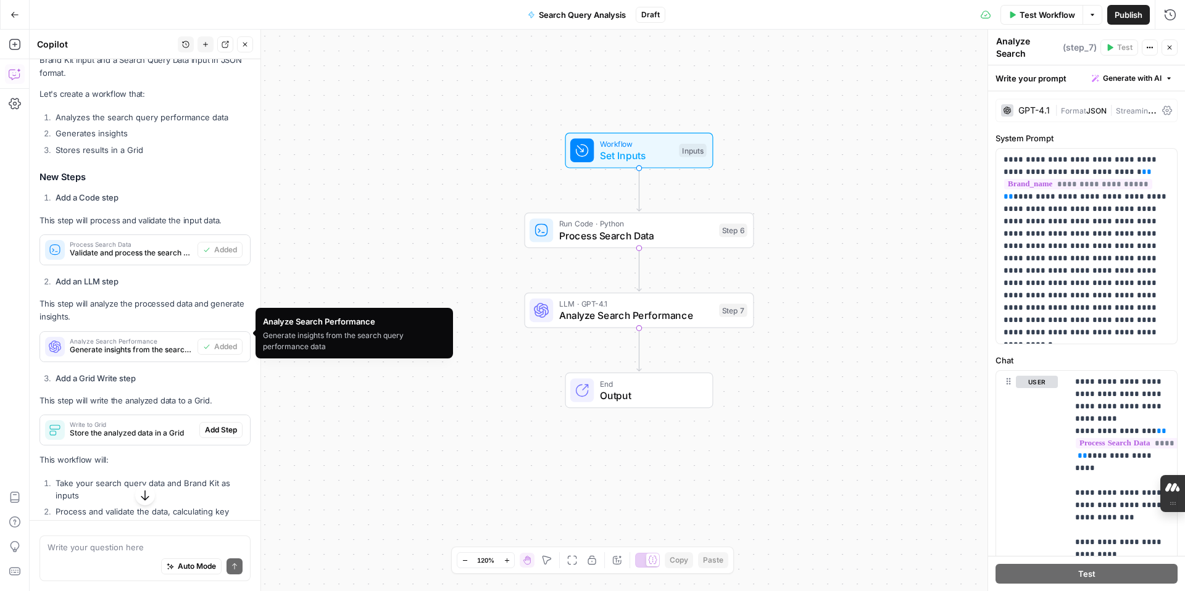
click at [215, 425] on span "Add Step" at bounding box center [221, 430] width 32 height 11
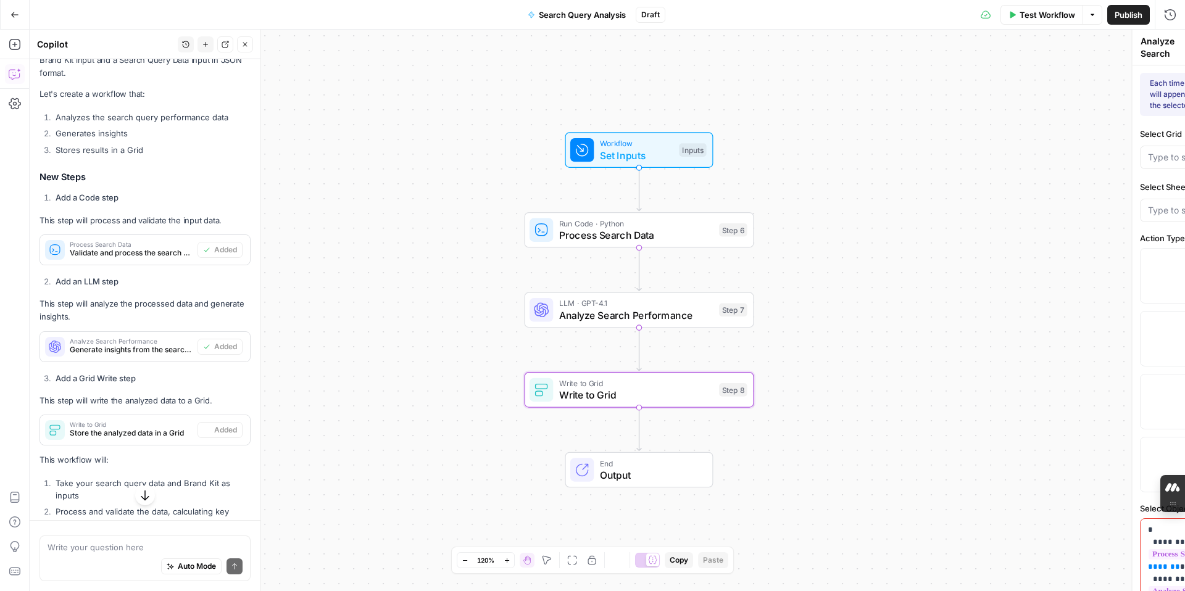
type textarea "Write to Grid"
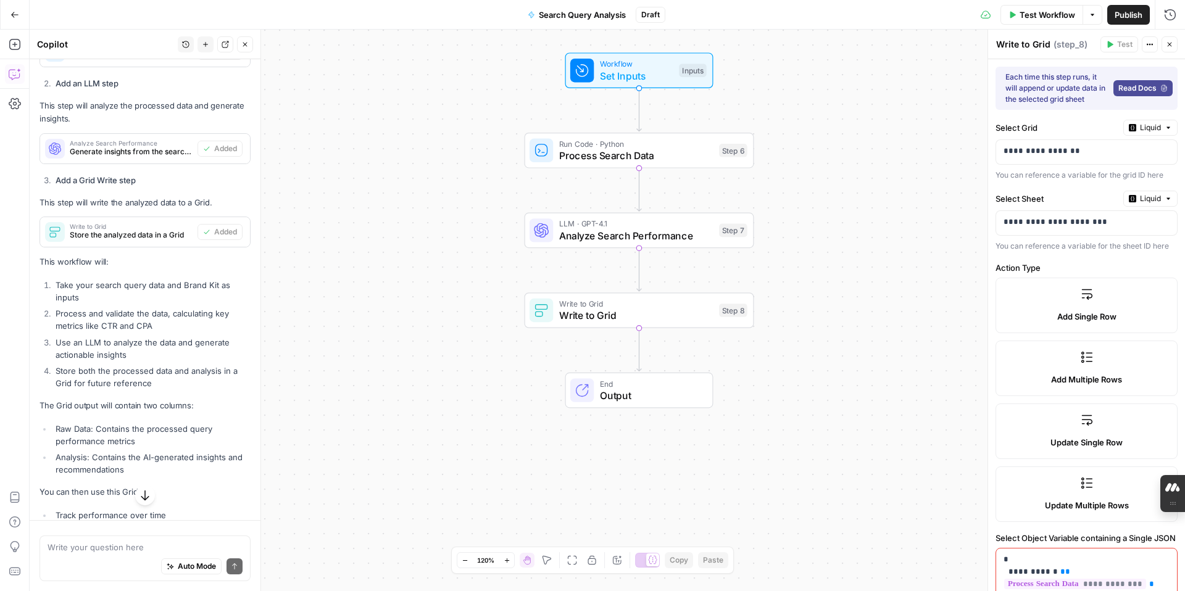
scroll to position [528, 0]
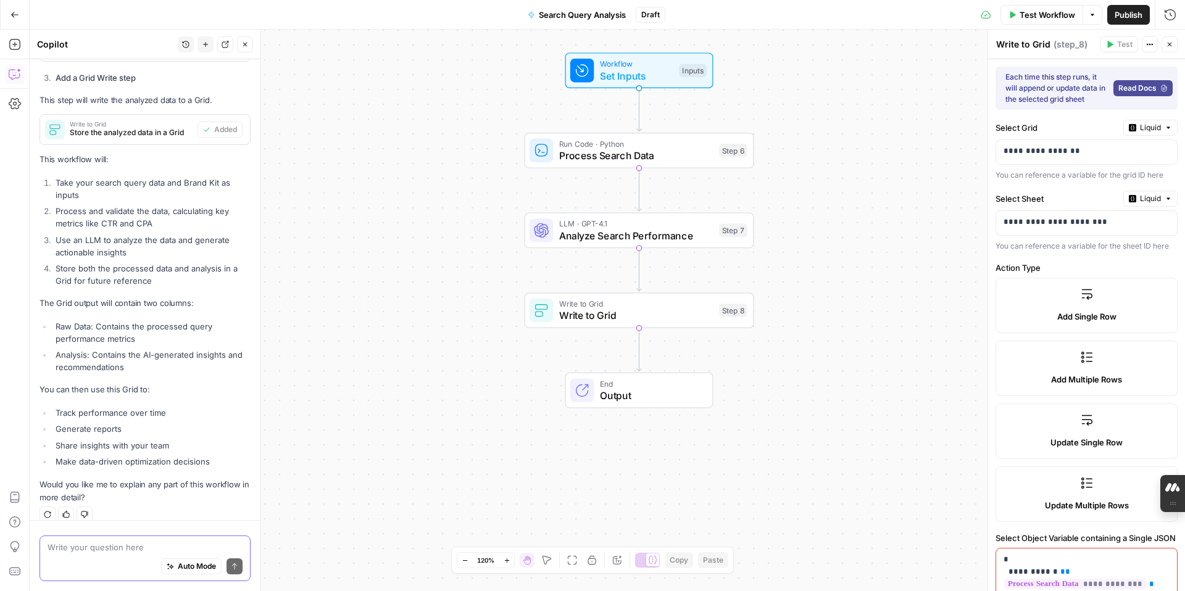
click at [107, 547] on textarea at bounding box center [145, 547] width 195 height 12
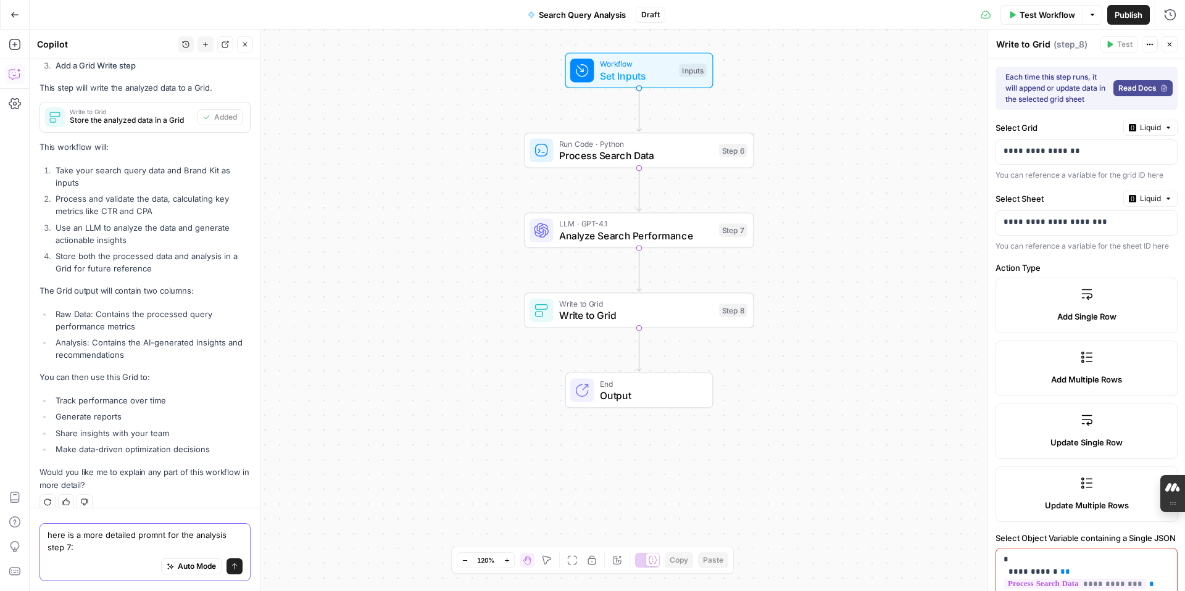
paste textarea "Perform a weekly analysis of the provided search query data for Xero's non-bran…"
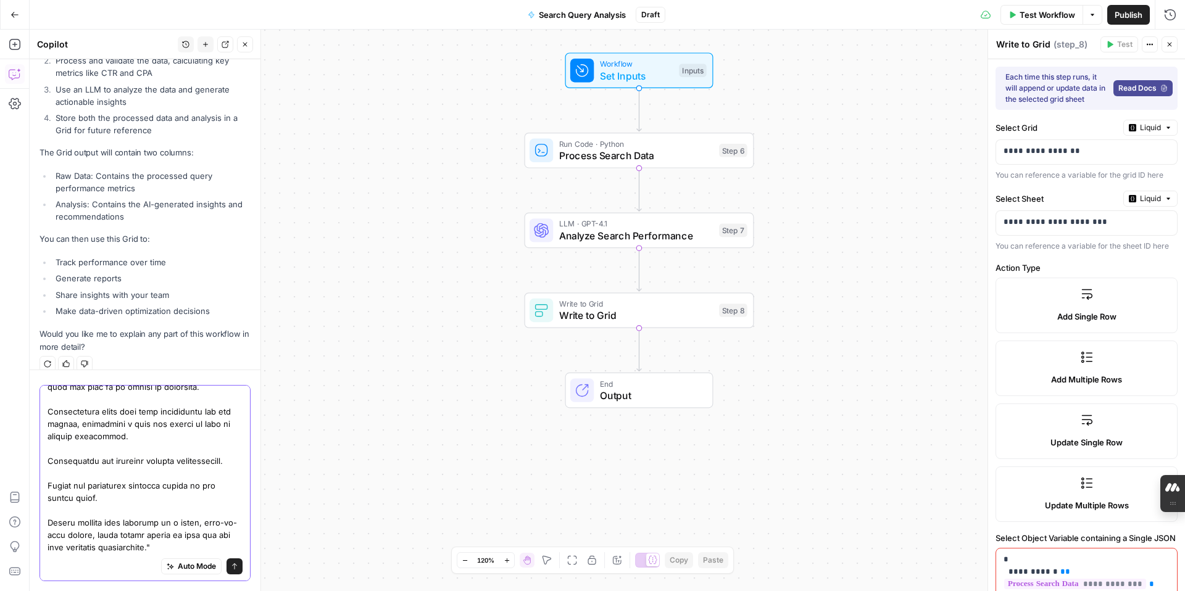
click at [202, 491] on textarea at bounding box center [145, 312] width 195 height 481
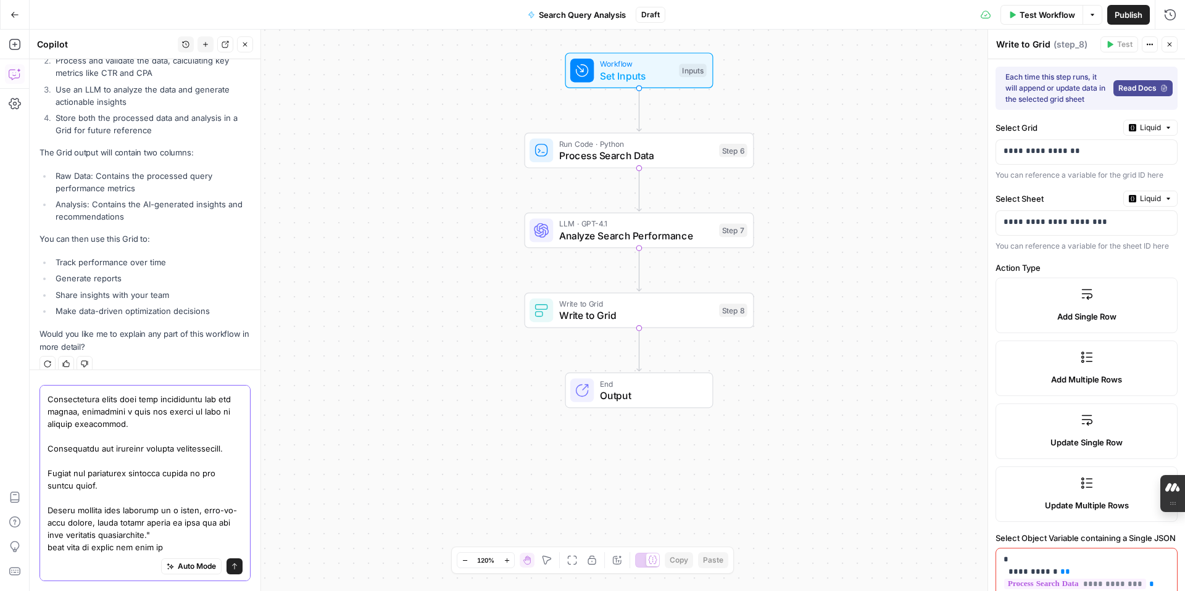
type textarea "here is a more detailed promnt for the analysis step 7: Perform a weekly analys…"
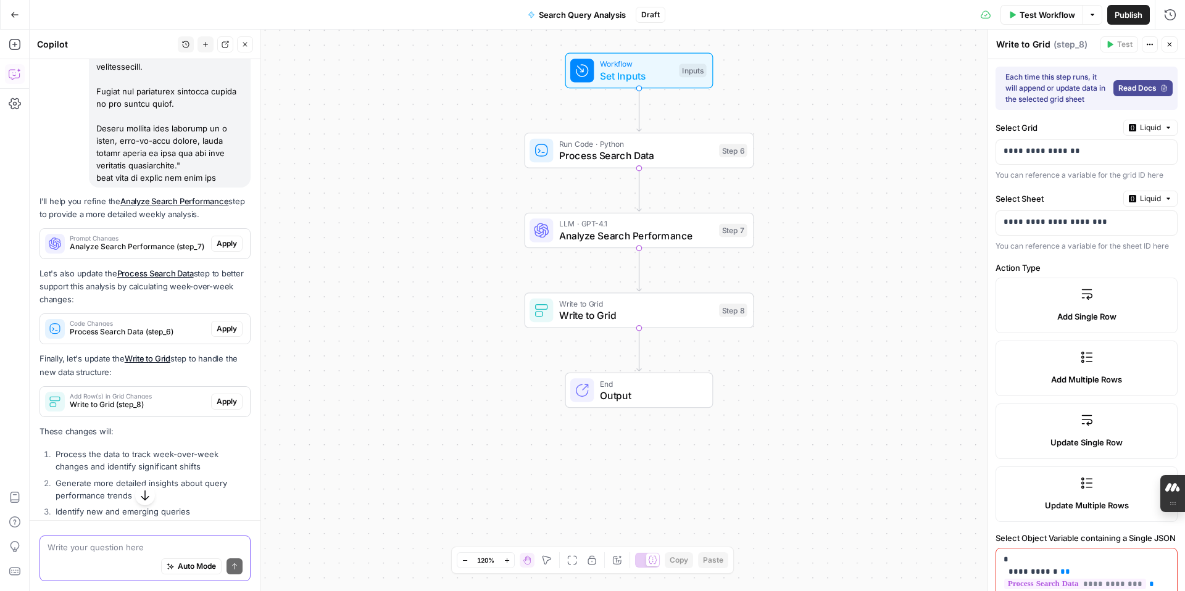
scroll to position [1523, 0]
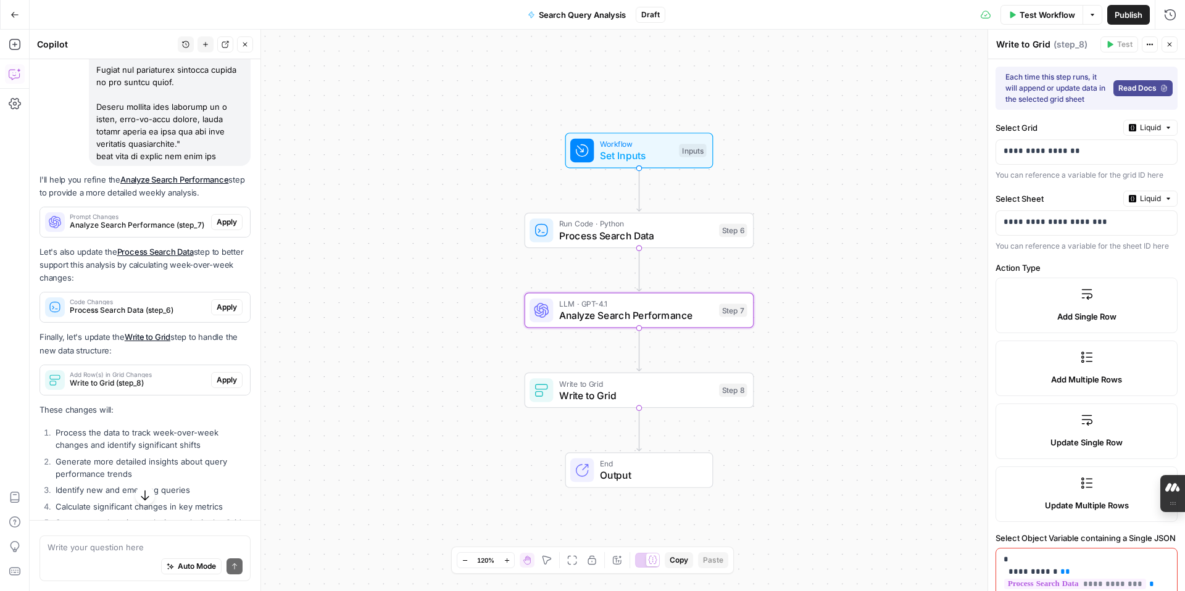
click at [231, 228] on span "Apply" at bounding box center [227, 222] width 20 height 11
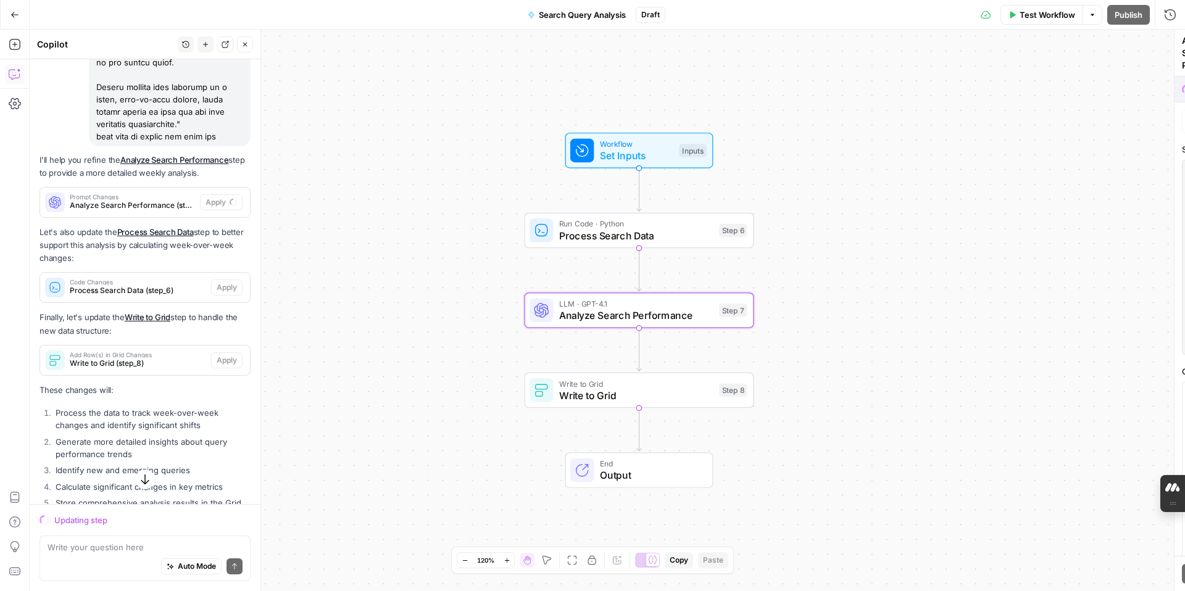
scroll to position [1503, 0]
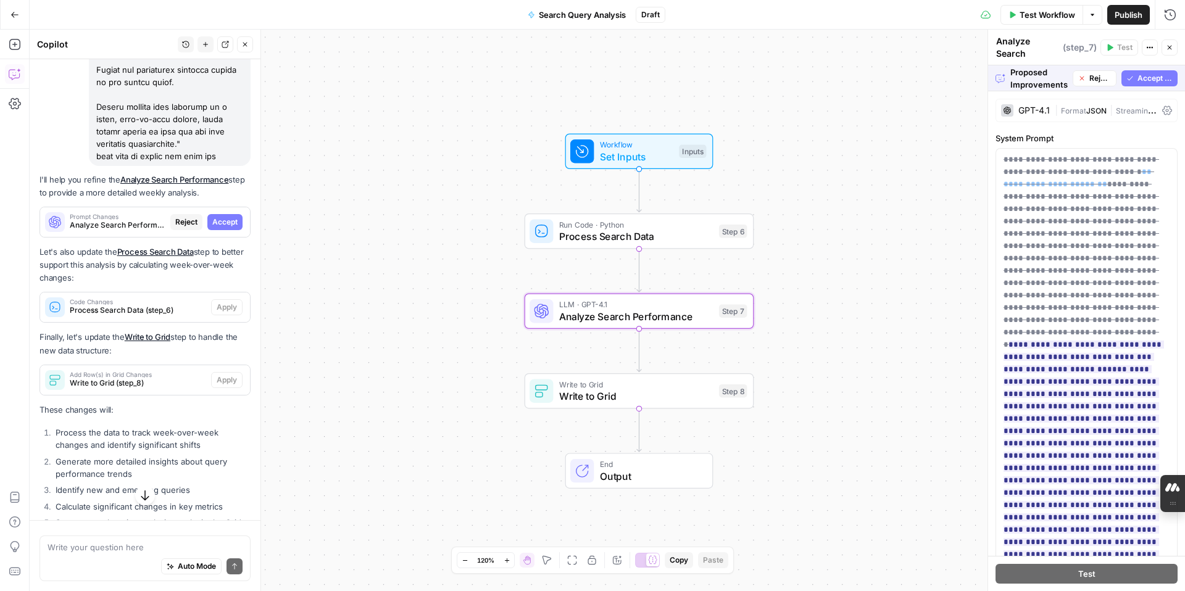
click at [231, 230] on button "Accept" at bounding box center [224, 222] width 35 height 16
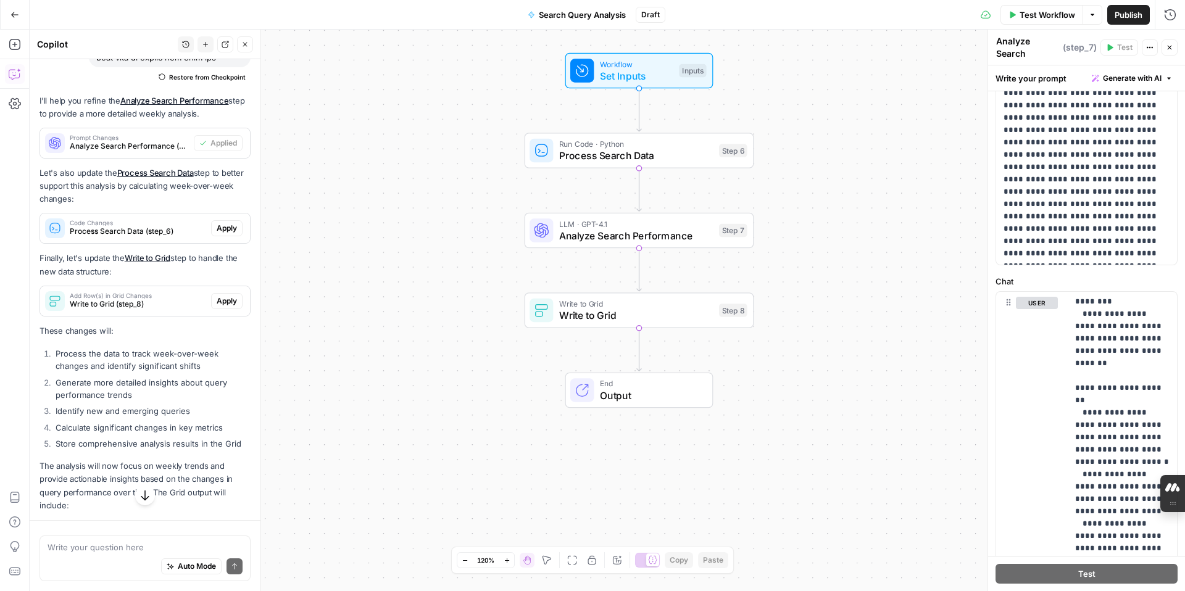
scroll to position [1573, 0]
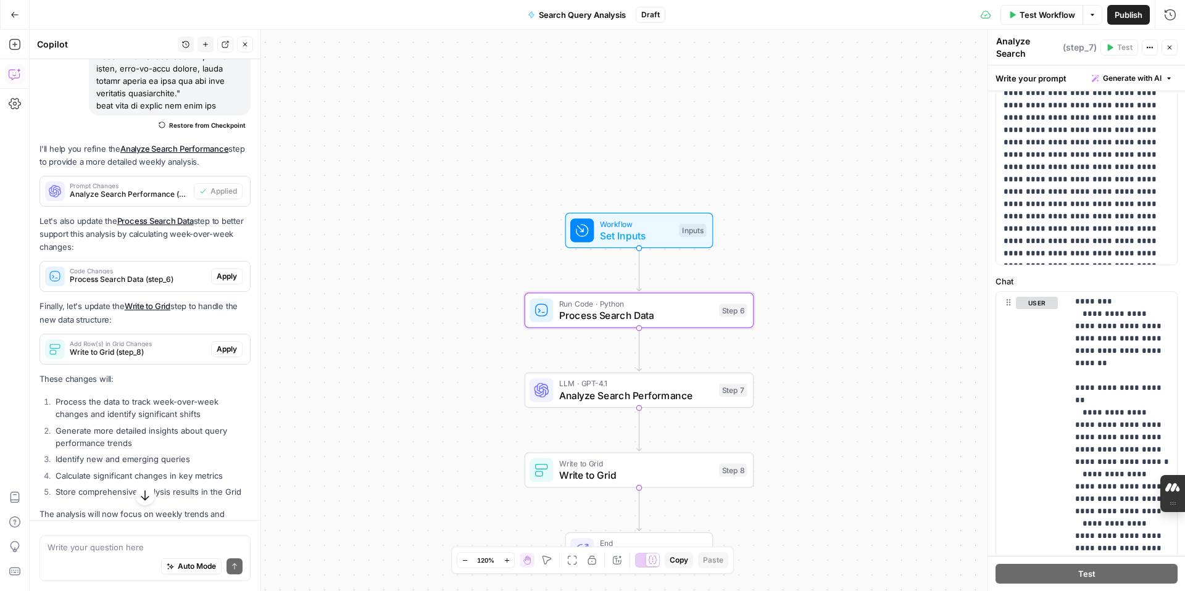
click at [236, 282] on span "Apply" at bounding box center [227, 276] width 20 height 11
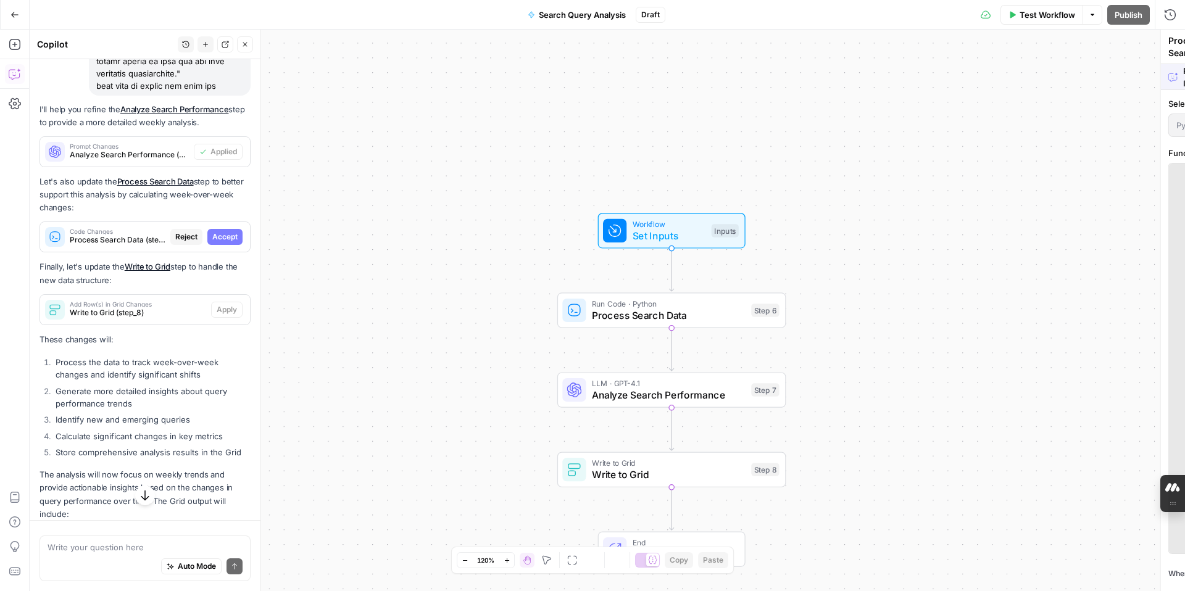
scroll to position [1554, 0]
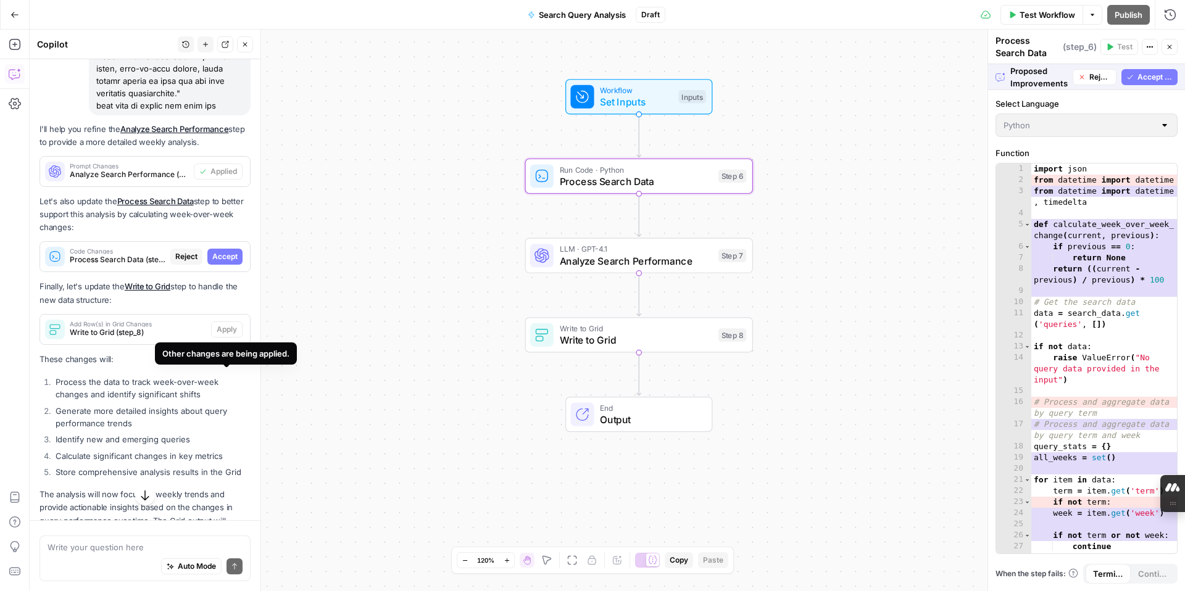
click at [223, 262] on span "Accept" at bounding box center [224, 256] width 25 height 11
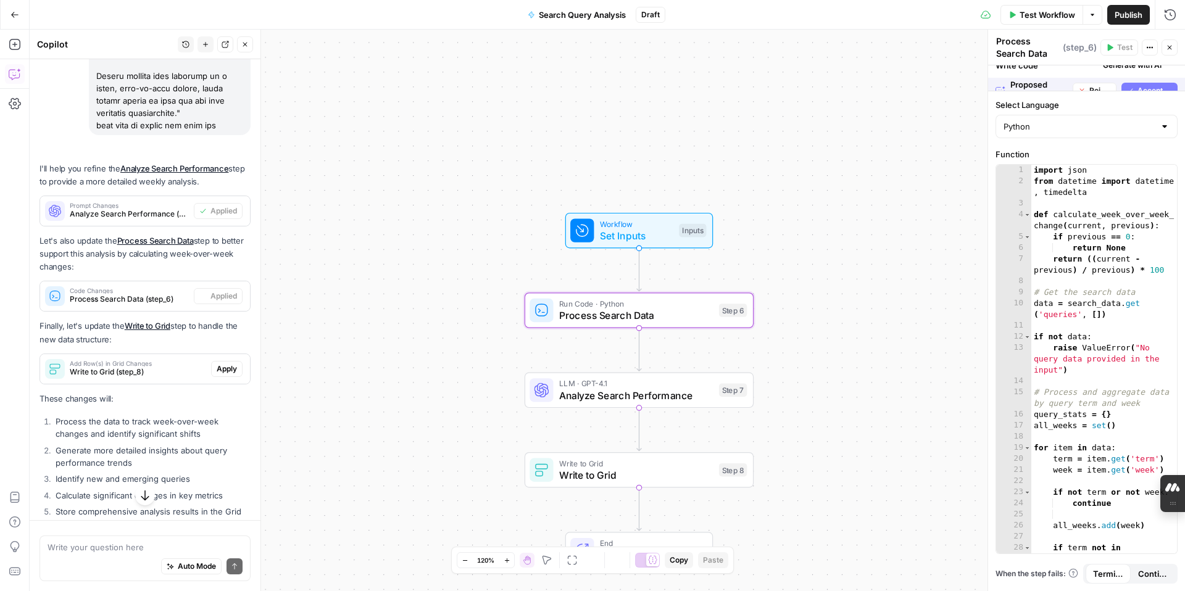
scroll to position [1573, 0]
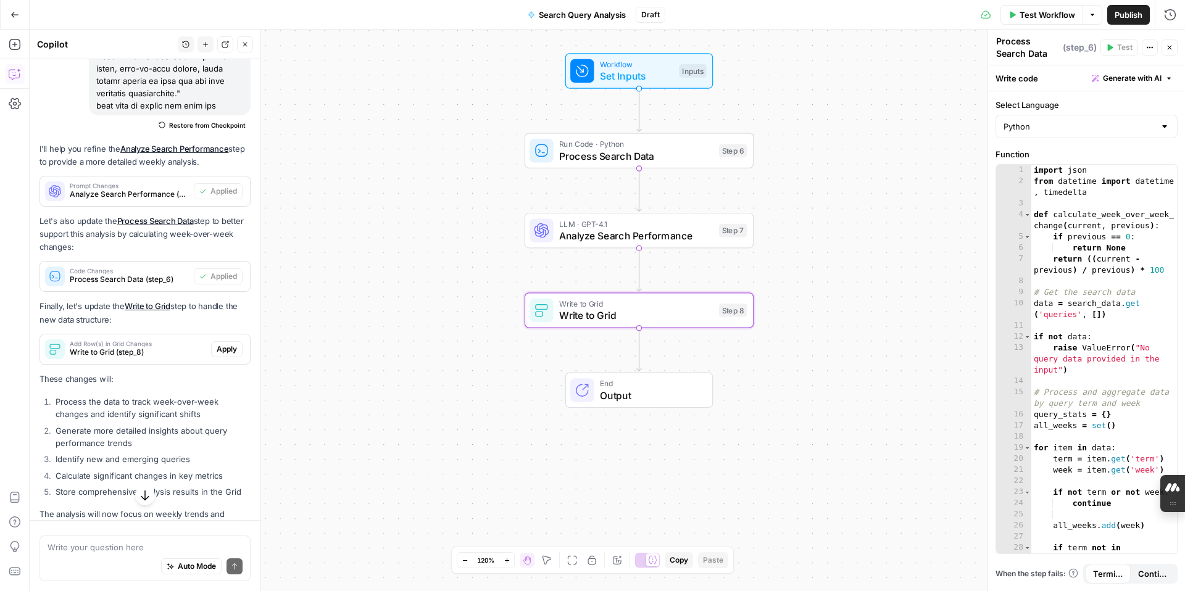
click at [233, 355] on span "Apply" at bounding box center [227, 349] width 20 height 11
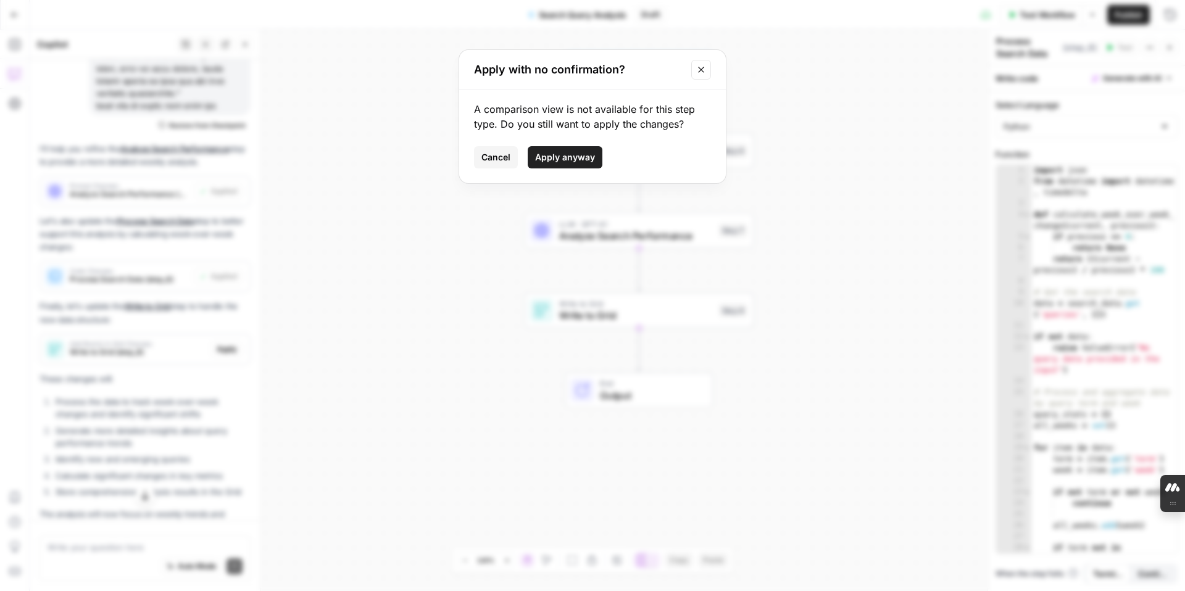
click at [573, 158] on span "Apply anyway" at bounding box center [565, 157] width 60 height 12
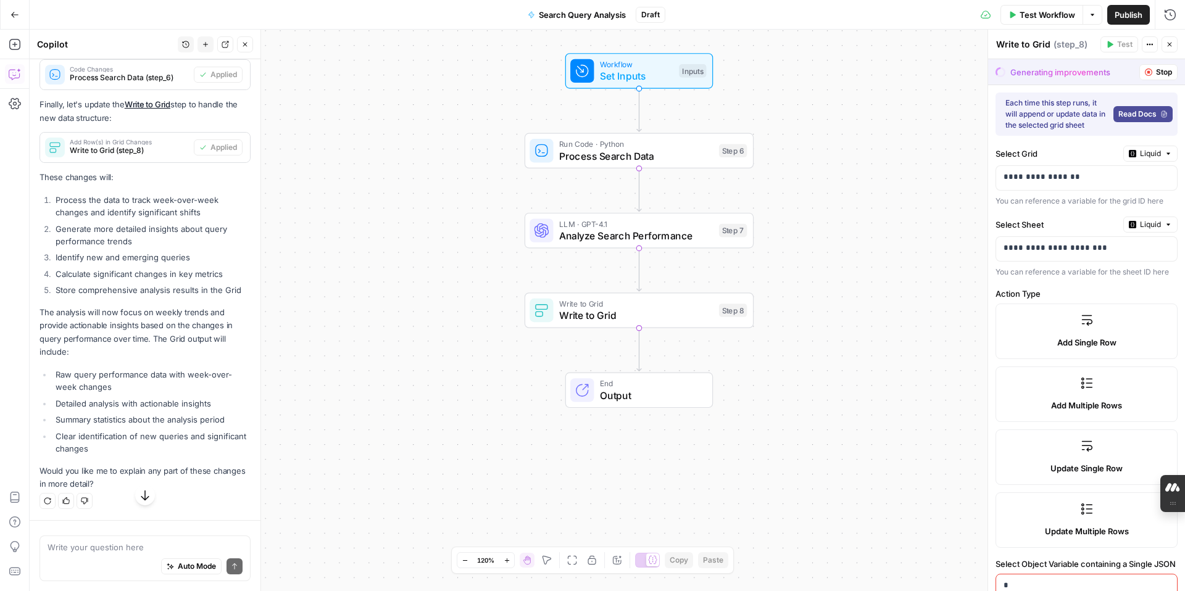
scroll to position [1811, 0]
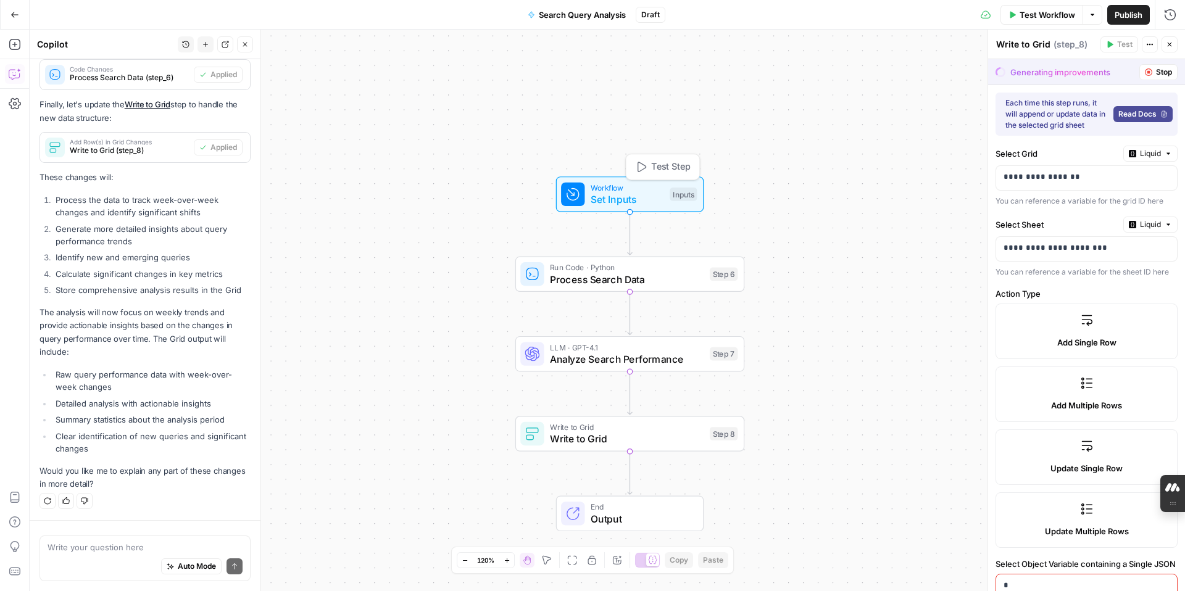
click at [620, 202] on span "Set Inputs" at bounding box center [627, 199] width 73 height 15
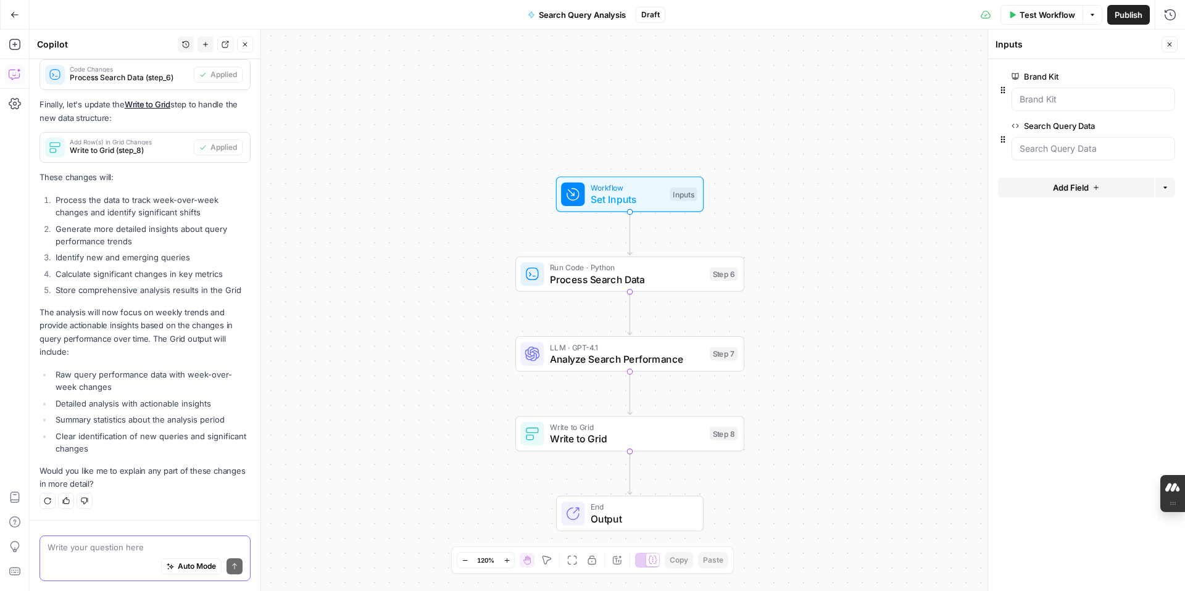
click at [80, 547] on textarea at bounding box center [145, 547] width 195 height 12
type textarea "what should I put in the inputs"
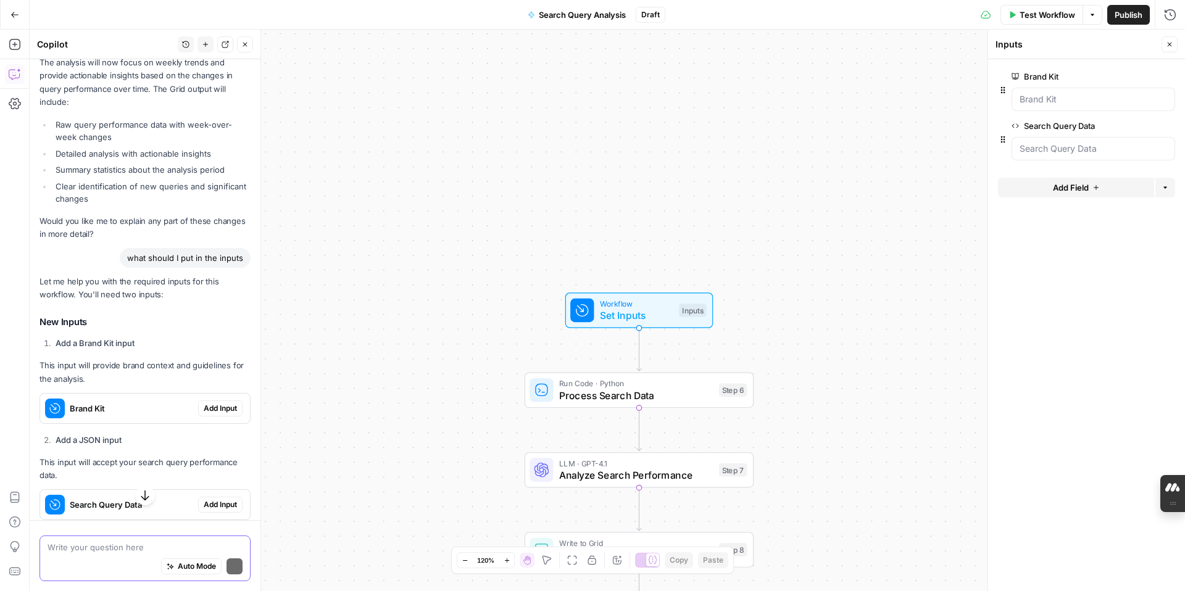
scroll to position [2069, 0]
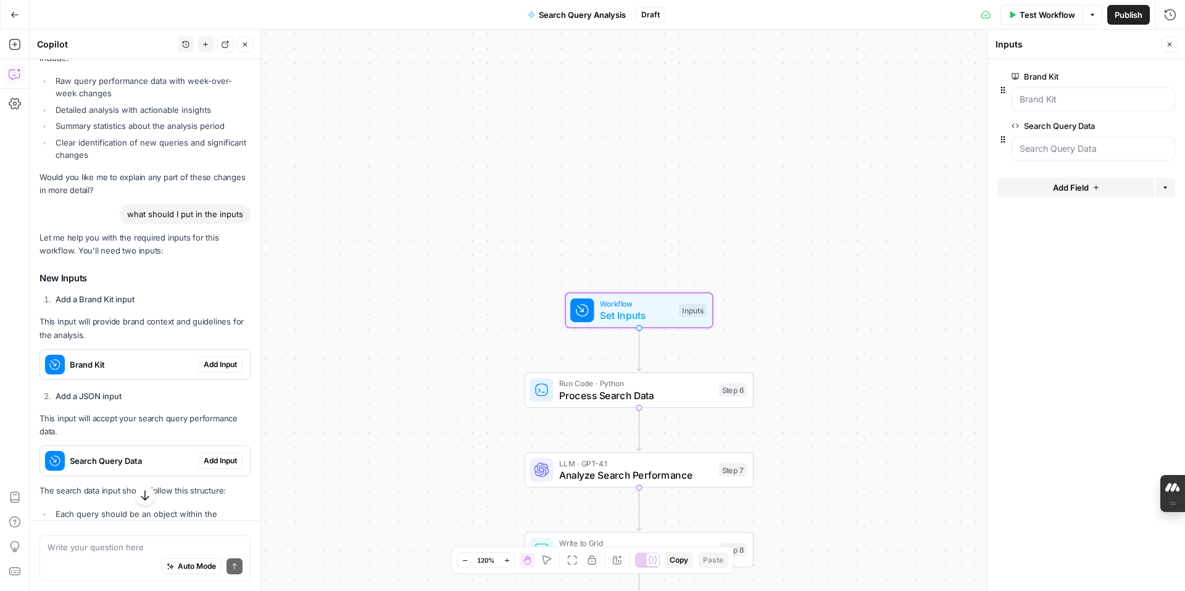
click at [210, 370] on span "Add Input" at bounding box center [220, 364] width 33 height 11
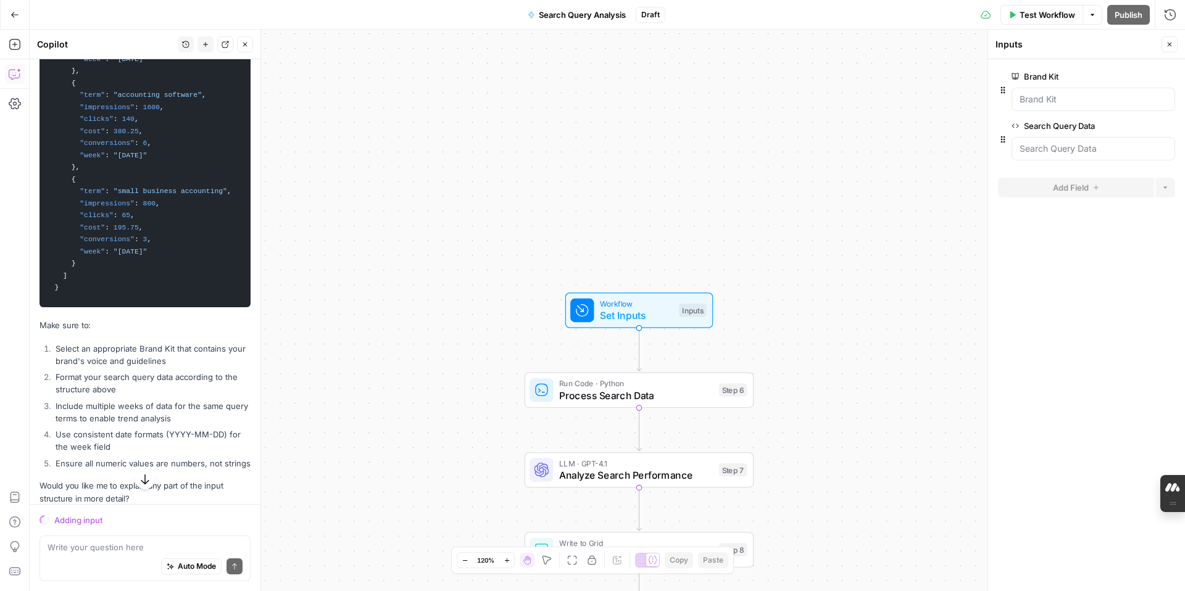
scroll to position [2810, 0]
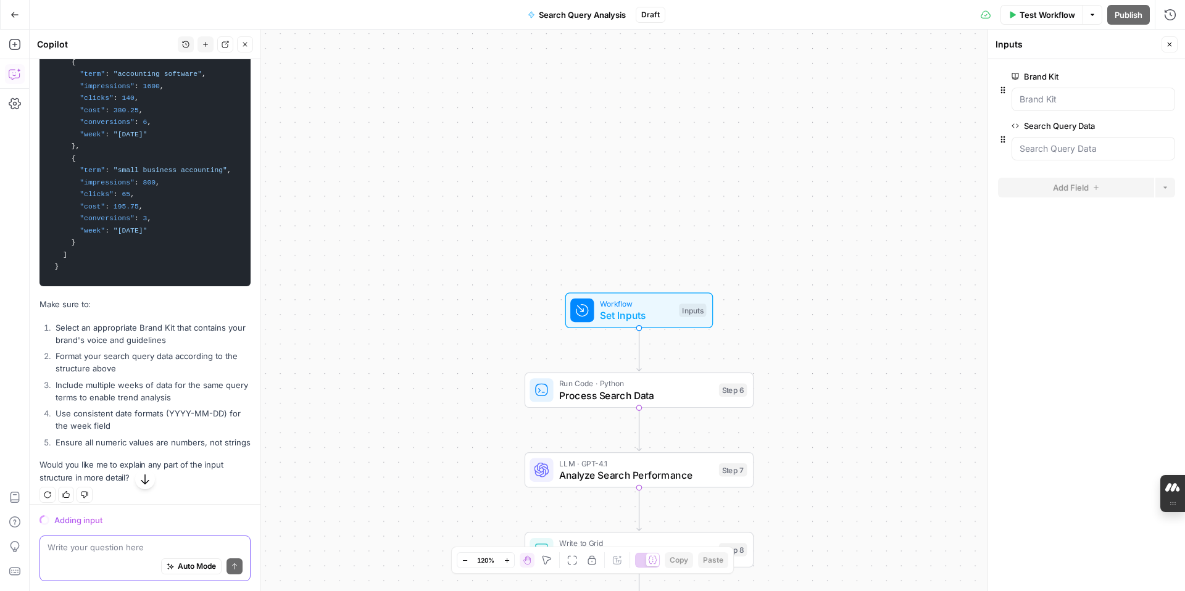
click at [112, 549] on textarea at bounding box center [145, 547] width 195 height 12
type textarea "here is the brand guidlines"
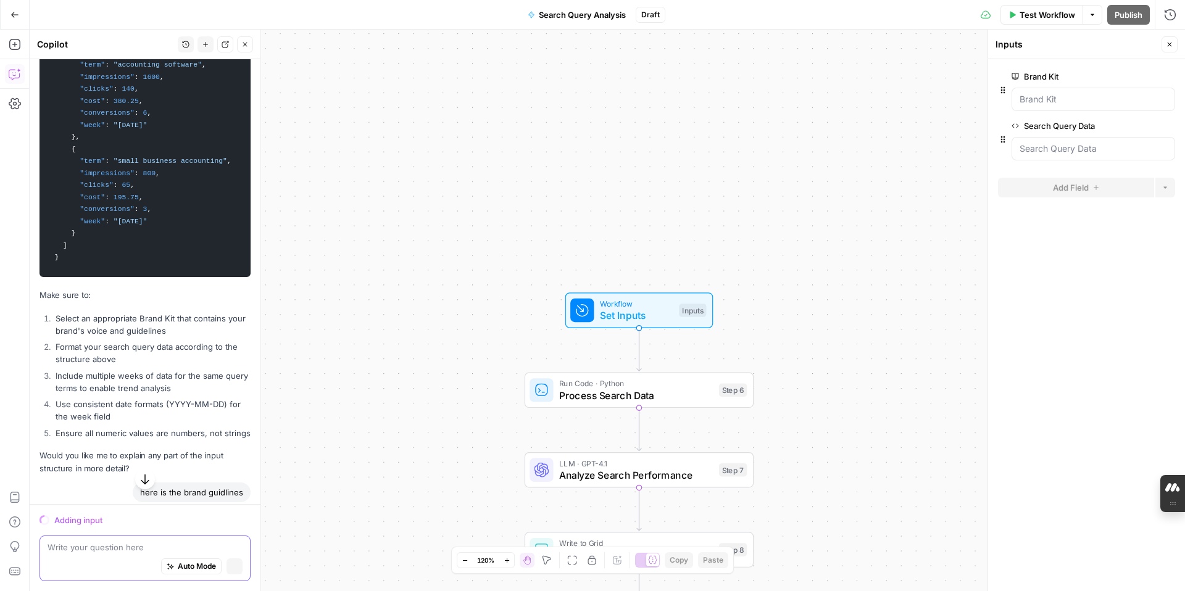
scroll to position [2801, 0]
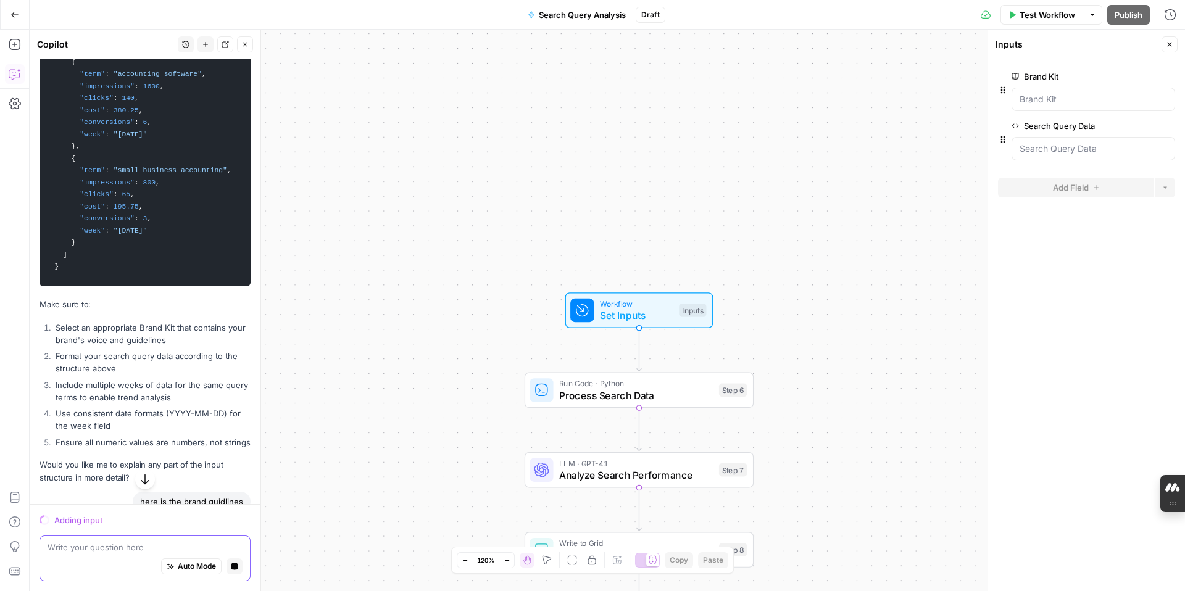
paste textarea "Lor ips do sitame consec adi Elit. Sed doeiusmodt inc utlab etd magn aliq en Ad…"
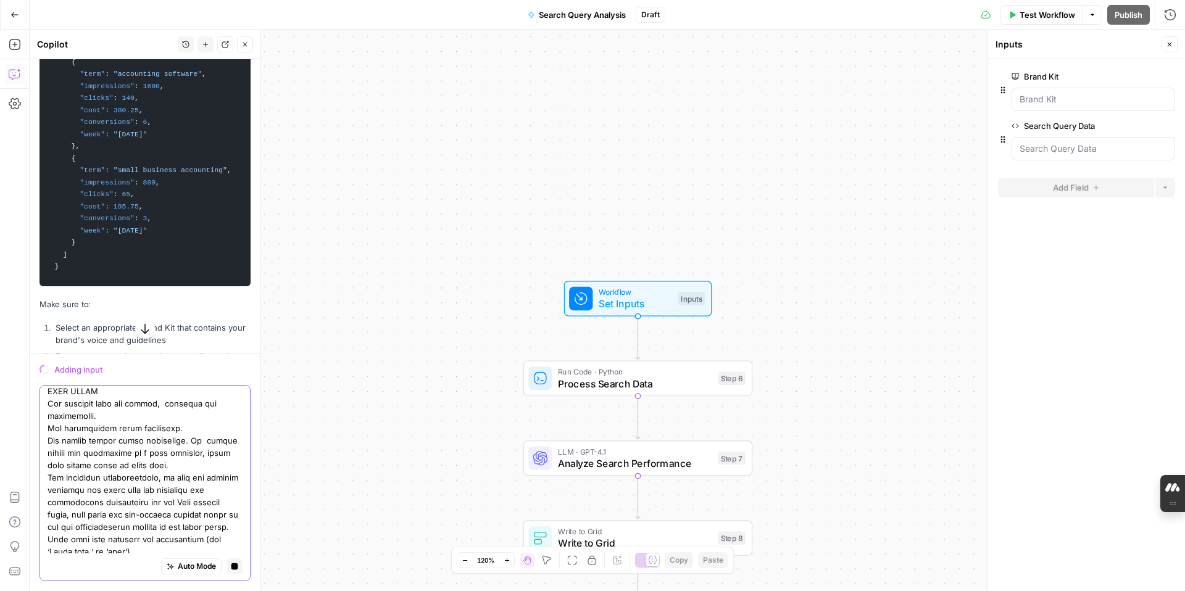
scroll to position [2810, 0]
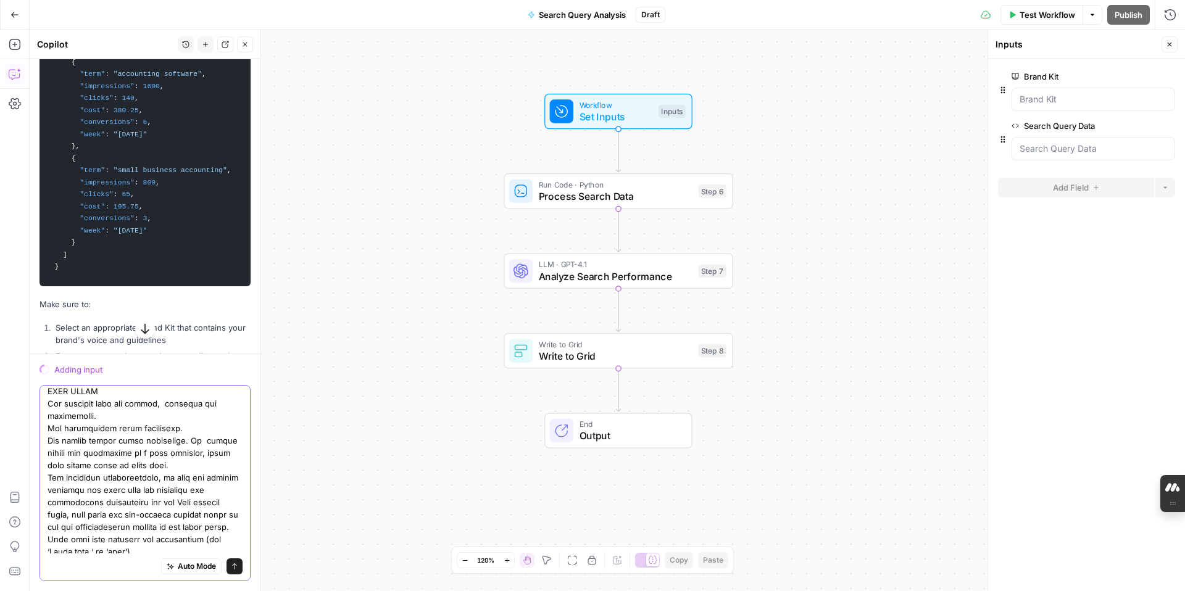
type textarea "Lor ips do sitame consec adi Elit. Sed doeiusmodt inc utlab etd magn aliq en Ad…"
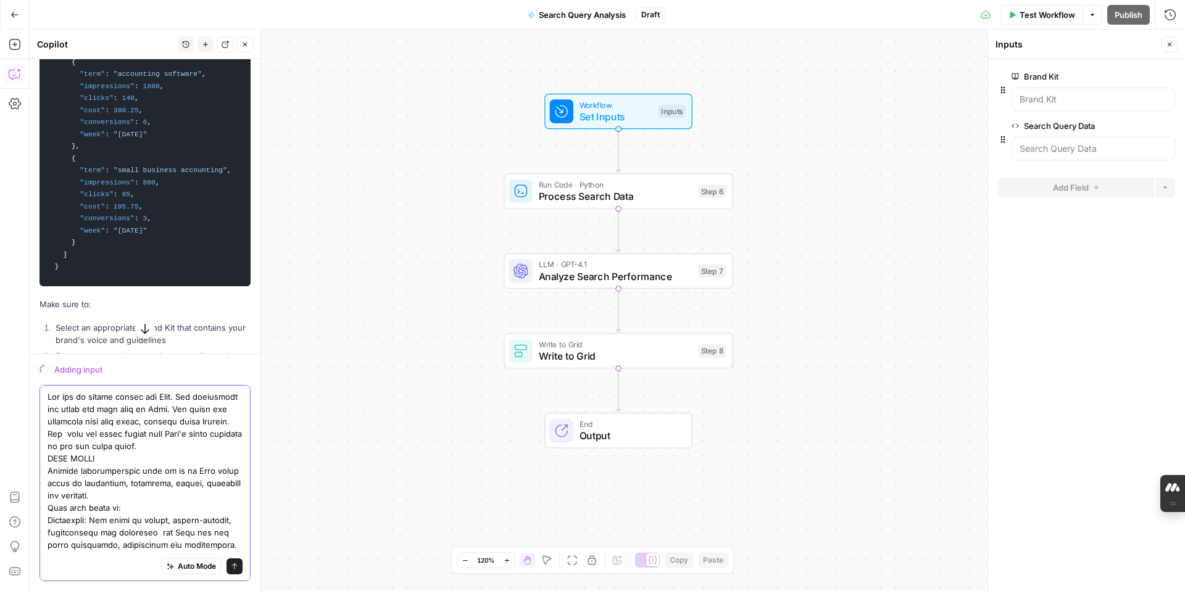
click at [231, 567] on icon "submit" at bounding box center [234, 566] width 7 height 7
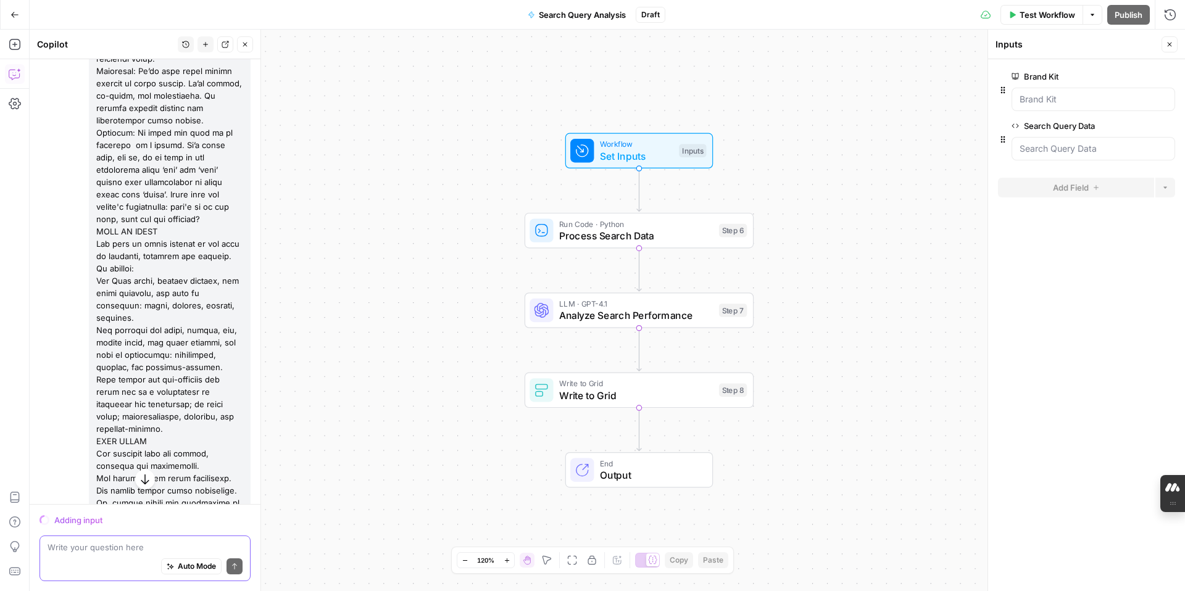
scroll to position [4395, 0]
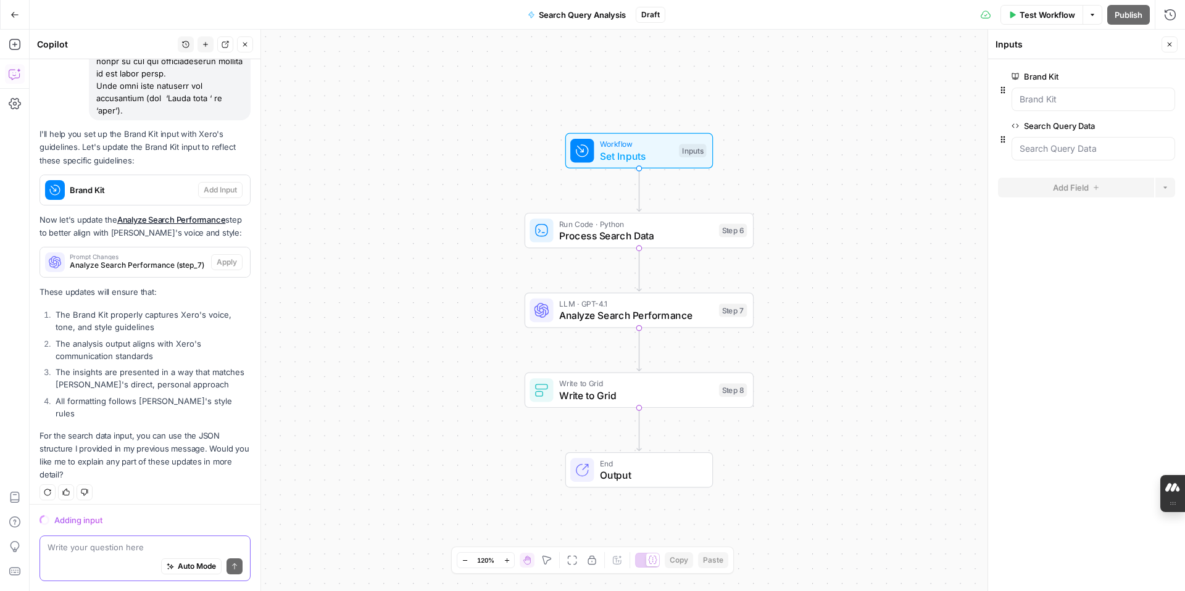
click at [1014, 17] on icon "button" at bounding box center [1012, 14] width 7 height 7
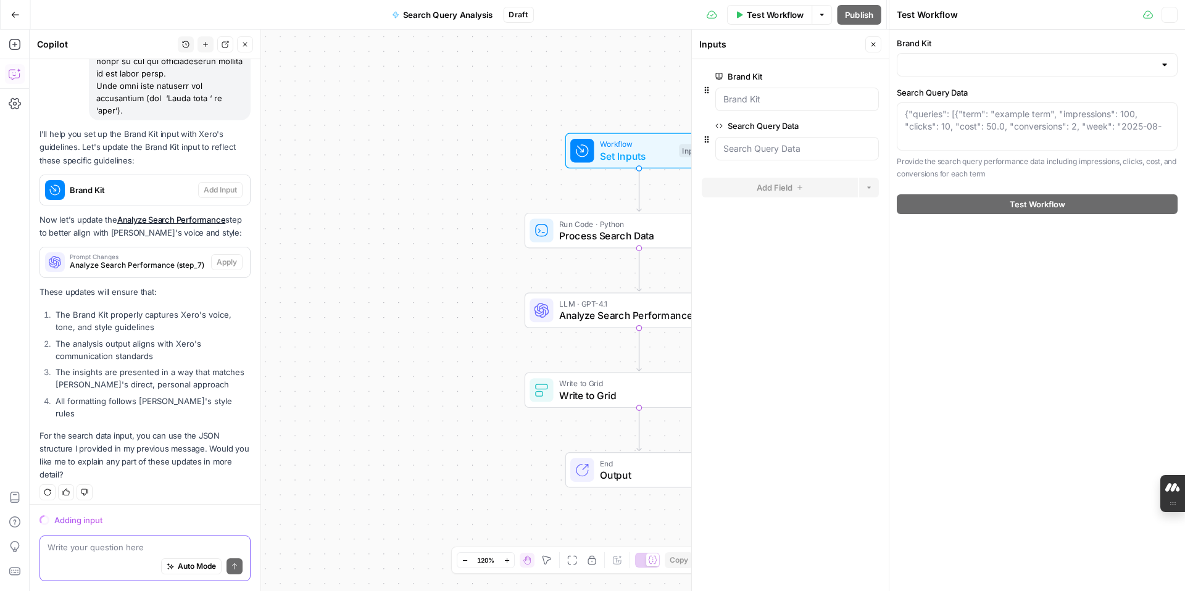
click at [1009, 14] on div "Test Workflow" at bounding box center [1018, 15] width 243 height 12
click at [752, 18] on span "Test Workflow" at bounding box center [751, 15] width 56 height 12
click at [714, 15] on icon "button" at bounding box center [717, 14] width 6 height 7
click at [1168, 16] on icon "button" at bounding box center [1170, 15] width 4 height 4
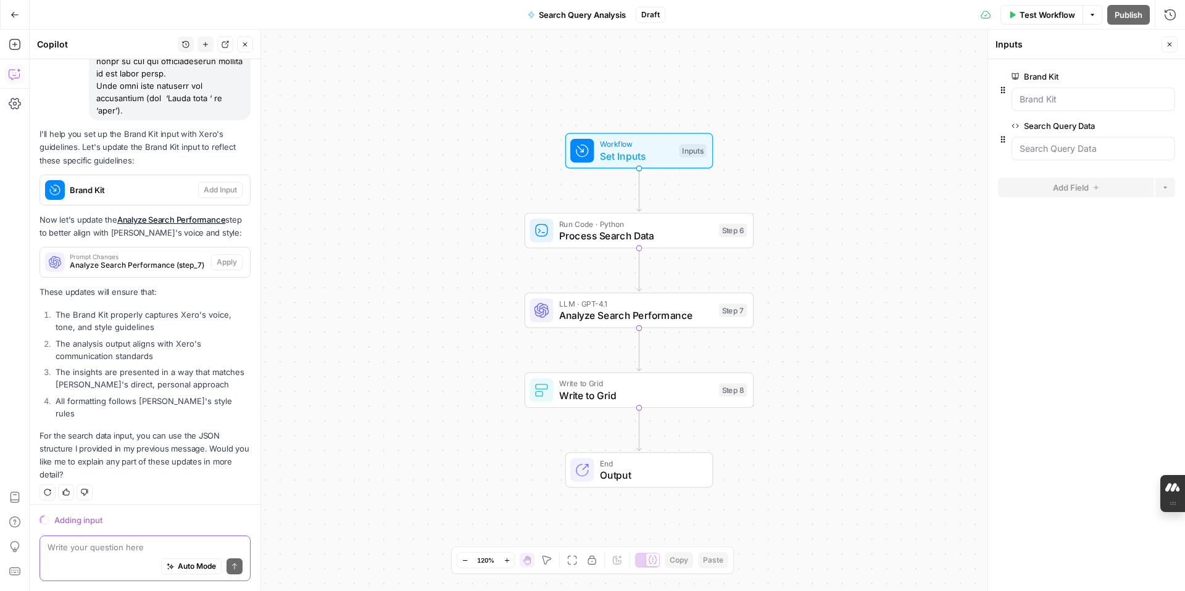
click at [106, 546] on textarea at bounding box center [145, 547] width 195 height 12
type textarea "please update"
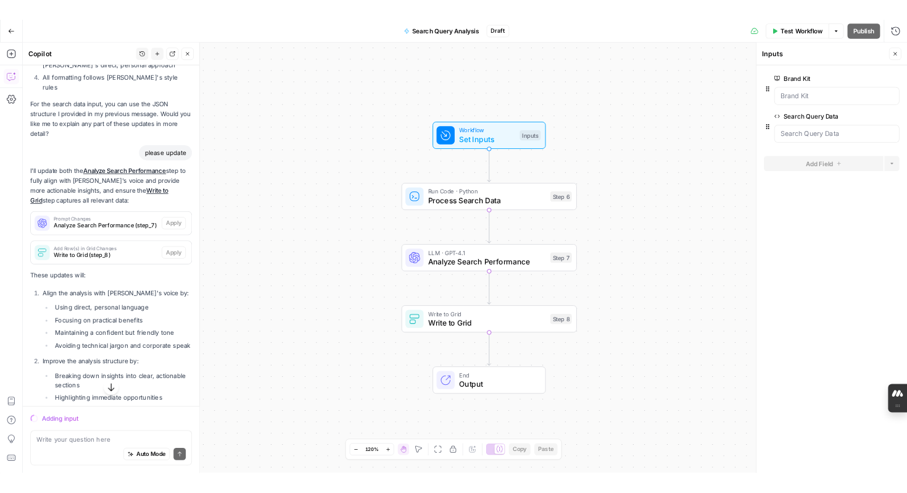
scroll to position [4955, 0]
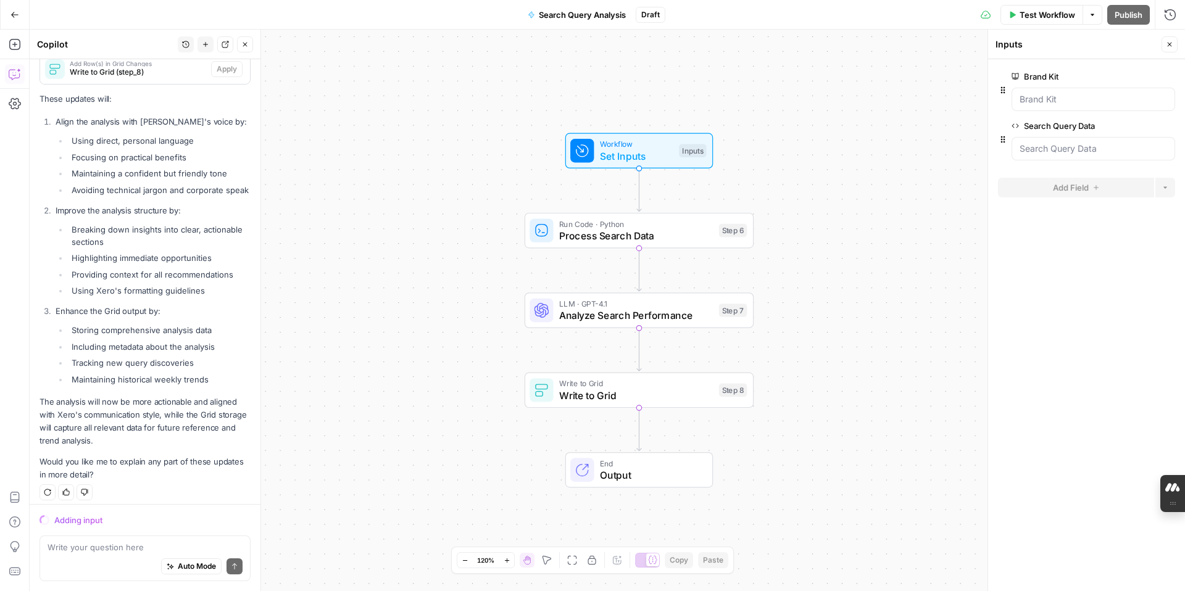
click at [1010, 15] on icon "button" at bounding box center [1013, 14] width 6 height 7
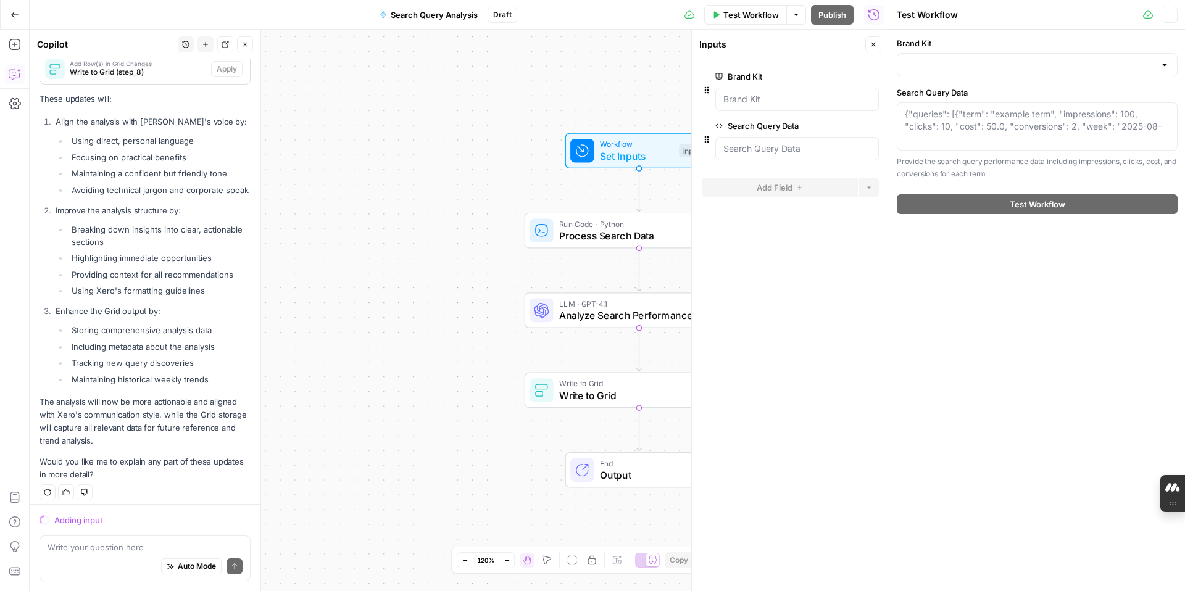
click at [1012, 14] on div "Test Workflow" at bounding box center [1018, 15] width 243 height 12
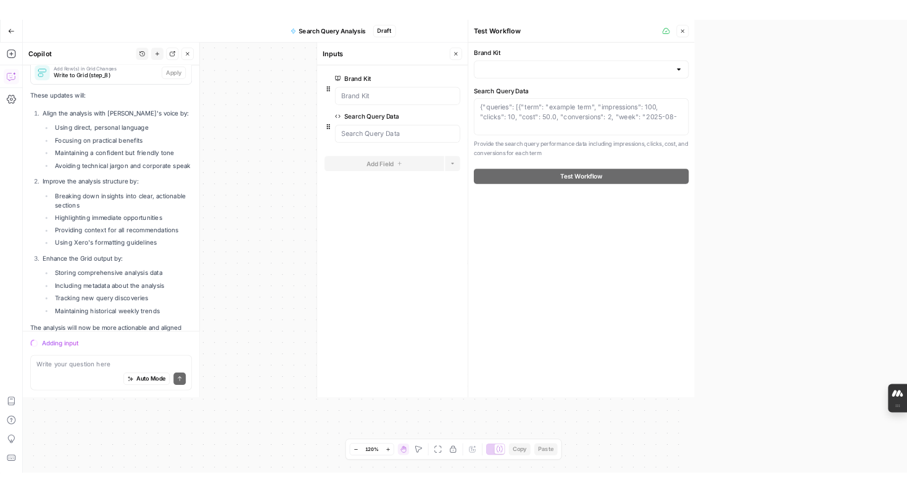
scroll to position [5054, 0]
